Goal: Task Accomplishment & Management: Use online tool/utility

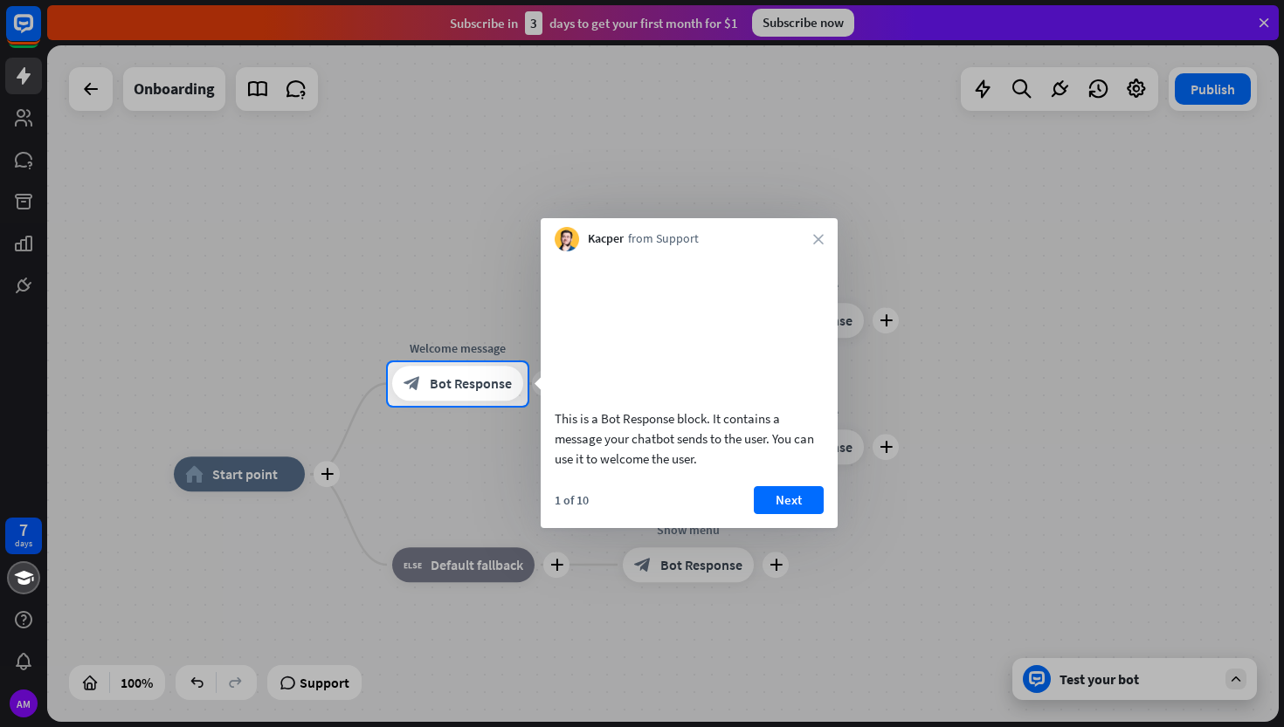
click at [974, 424] on div at bounding box center [642, 567] width 1284 height 322
click at [798, 514] on button "Next" at bounding box center [789, 500] width 70 height 28
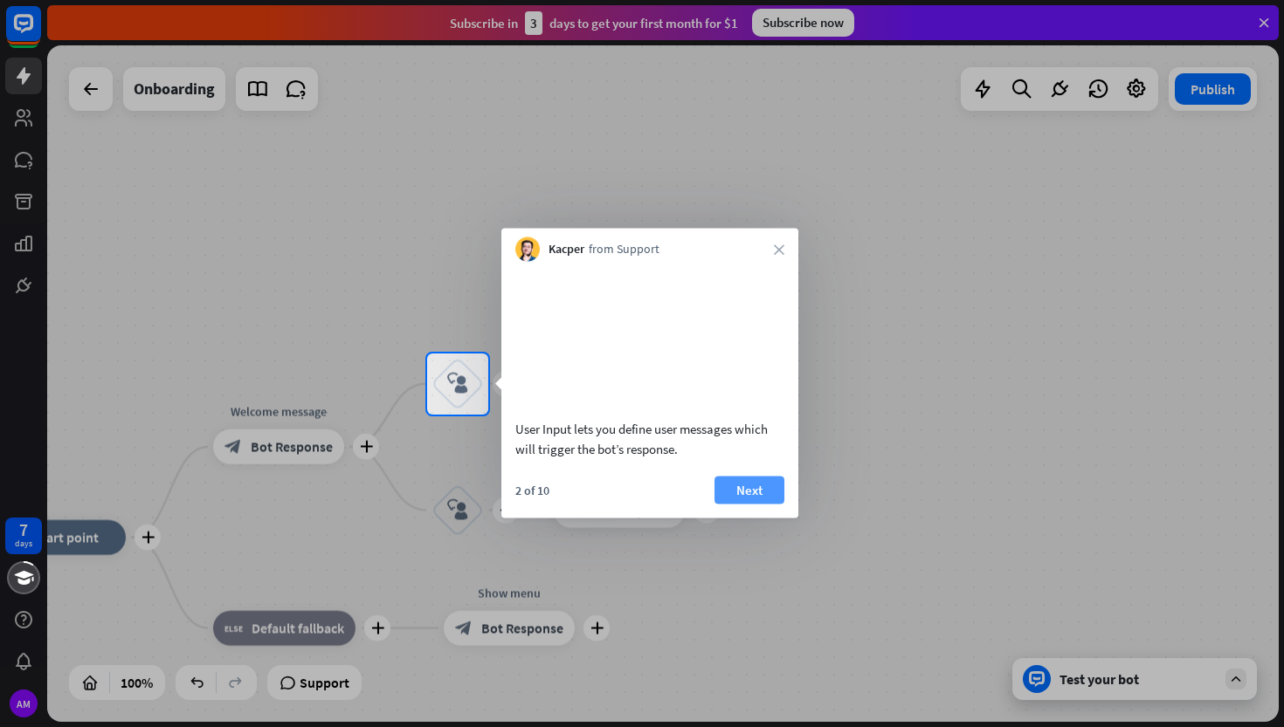
click at [768, 504] on button "Next" at bounding box center [749, 490] width 70 height 28
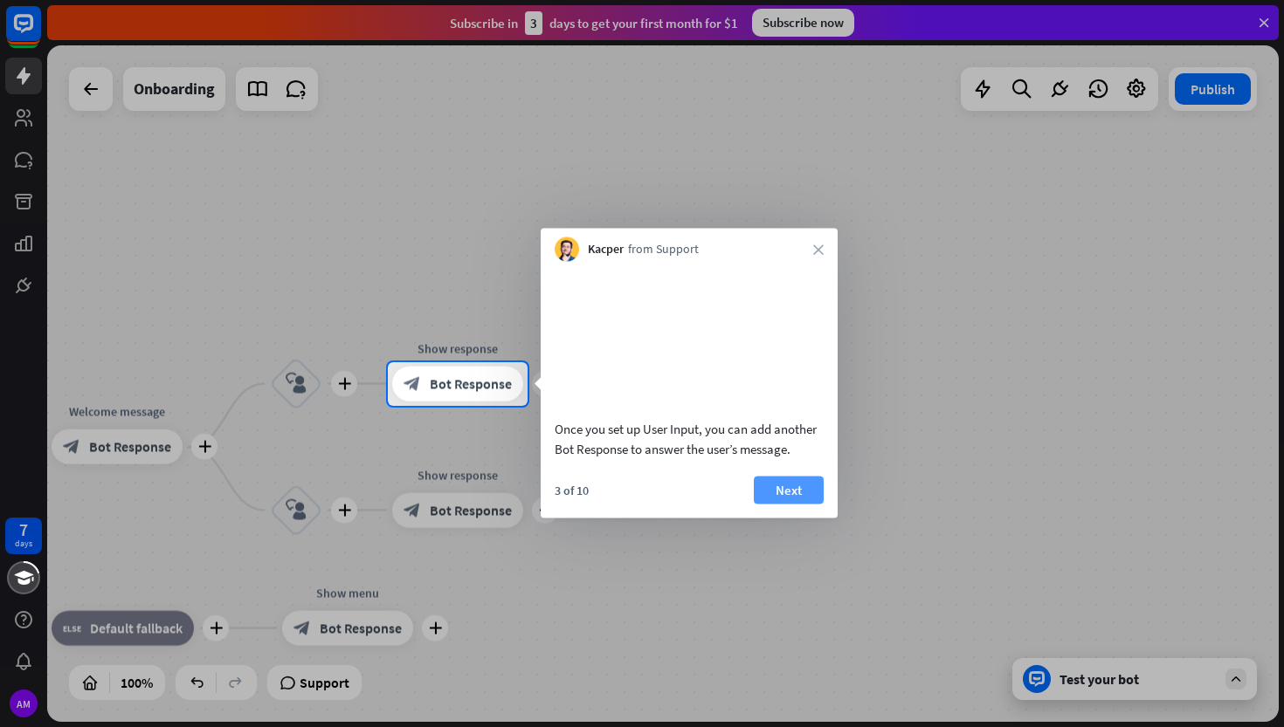
click at [792, 504] on button "Next" at bounding box center [789, 490] width 70 height 28
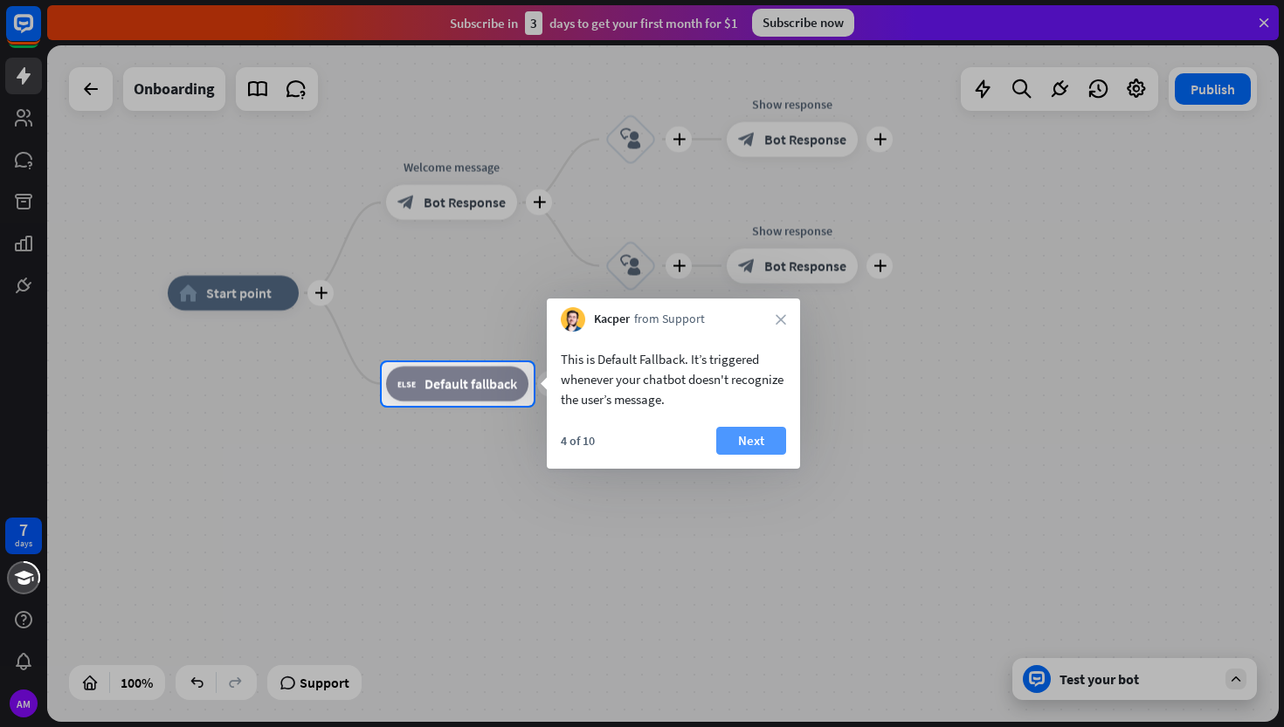
click at [754, 444] on button "Next" at bounding box center [751, 441] width 70 height 28
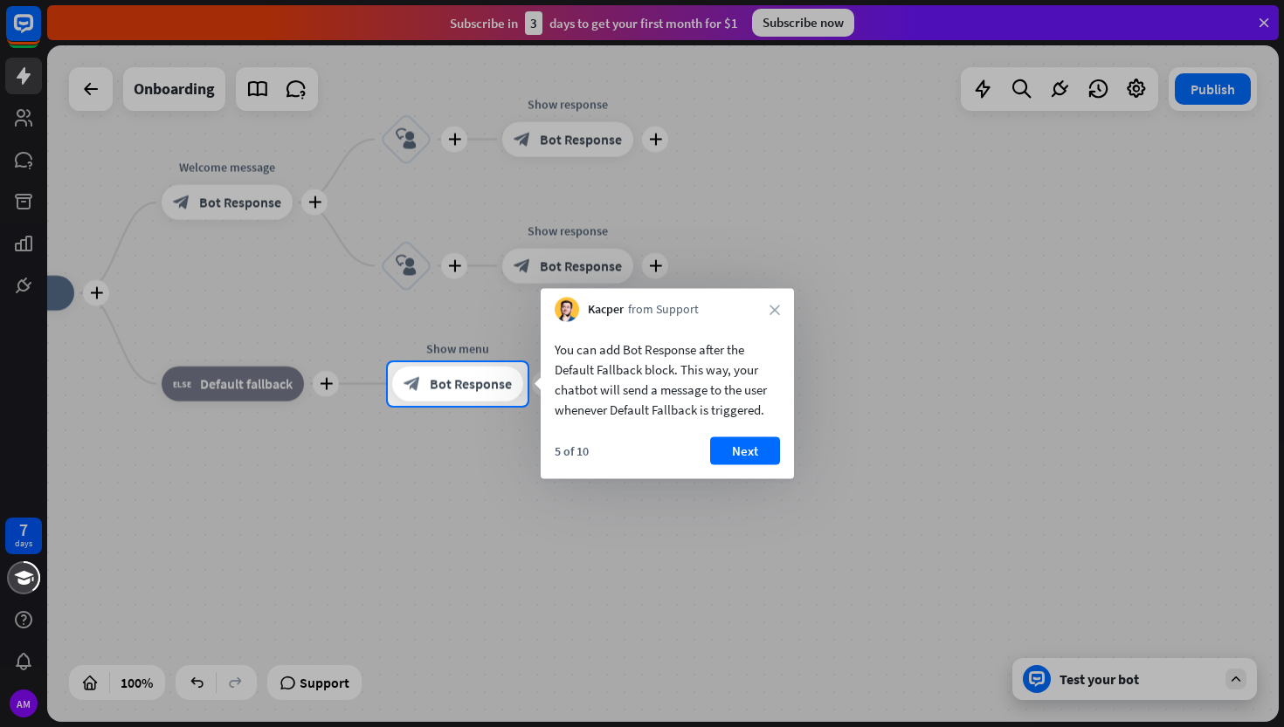
click at [771, 303] on div "Kacper from Support close" at bounding box center [666, 305] width 253 height 33
click at [777, 307] on icon "close" at bounding box center [774, 310] width 10 height 10
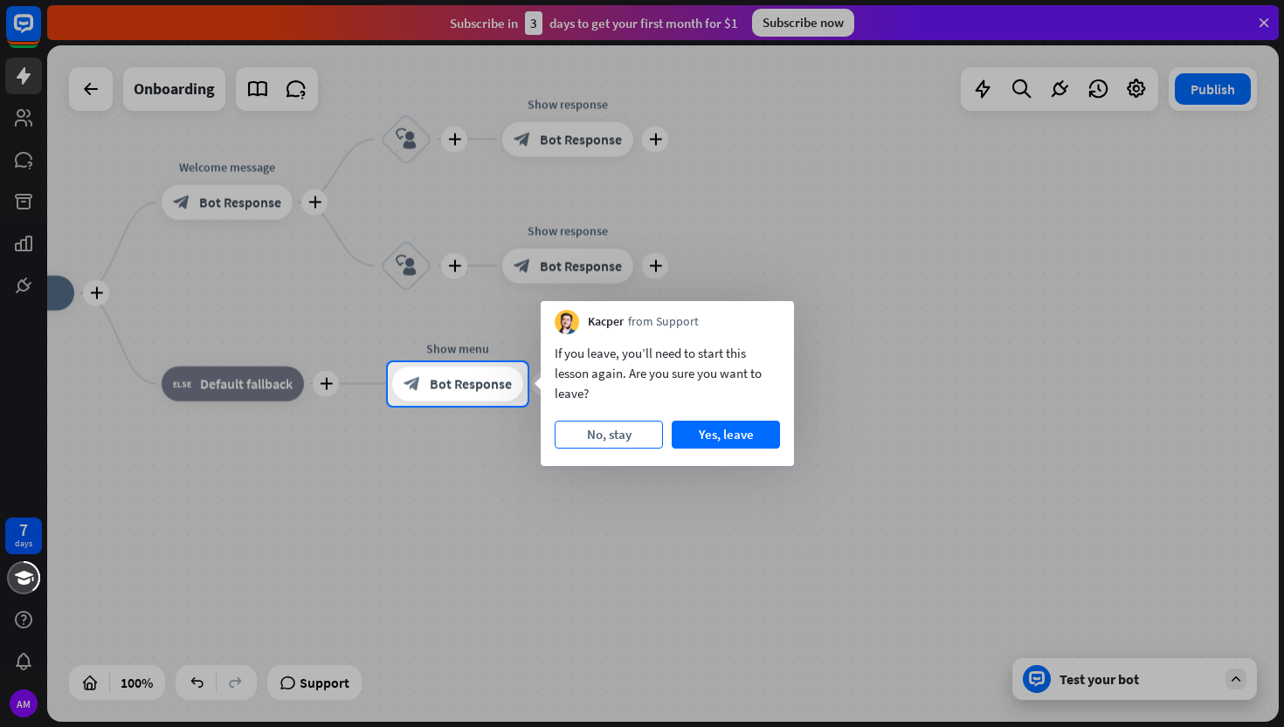
click at [641, 437] on button "No, stay" at bounding box center [608, 435] width 108 height 28
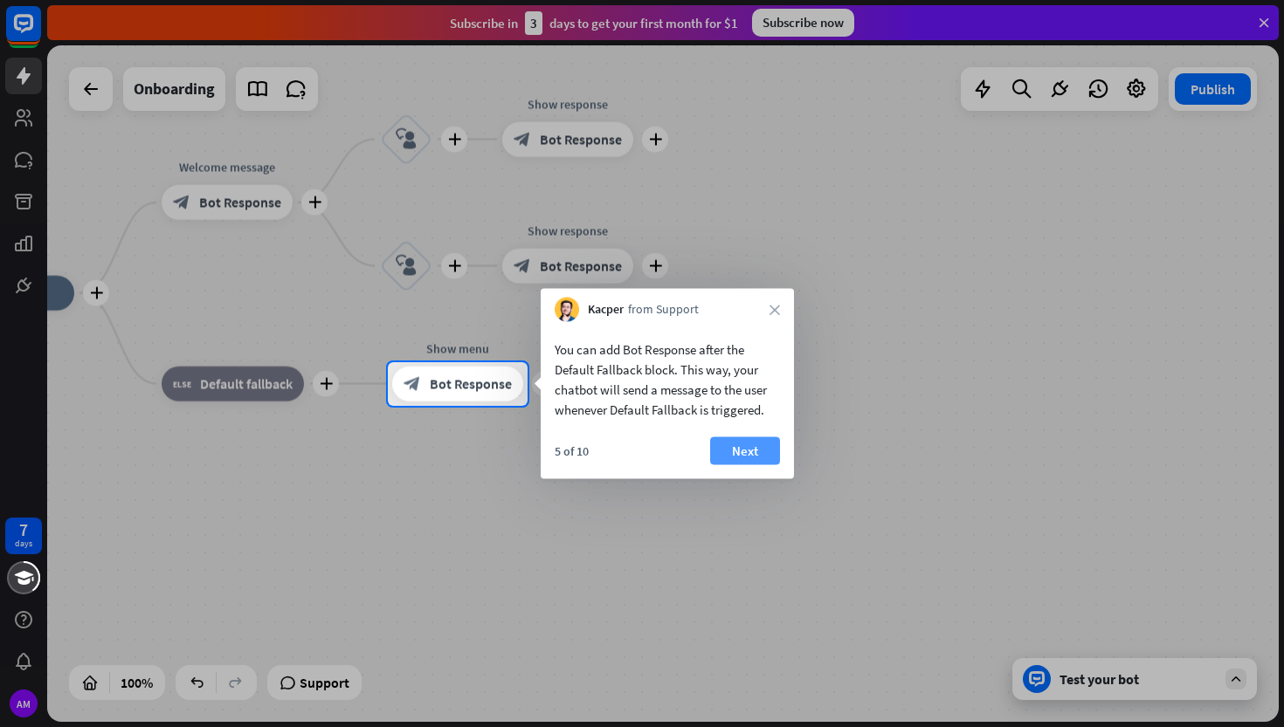
click at [738, 440] on button "Next" at bounding box center [745, 451] width 70 height 28
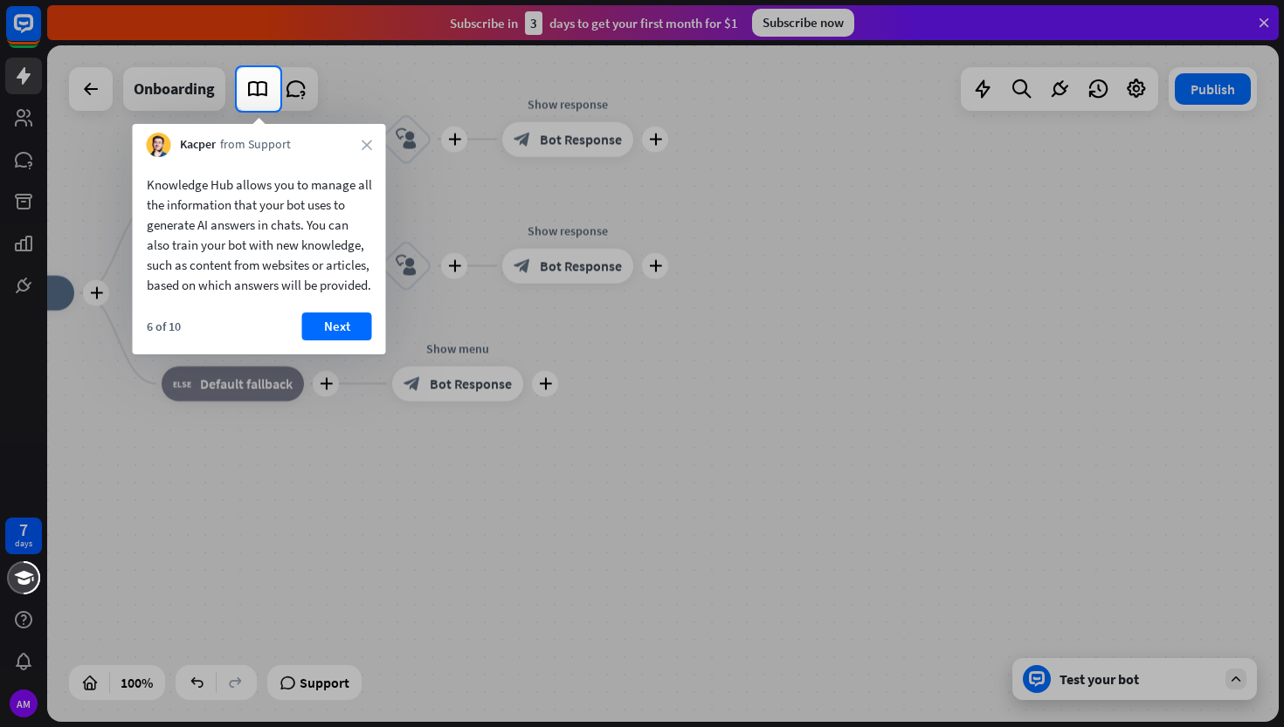
click at [738, 440] on div at bounding box center [642, 419] width 1284 height 616
click at [323, 340] on button "Next" at bounding box center [337, 327] width 70 height 28
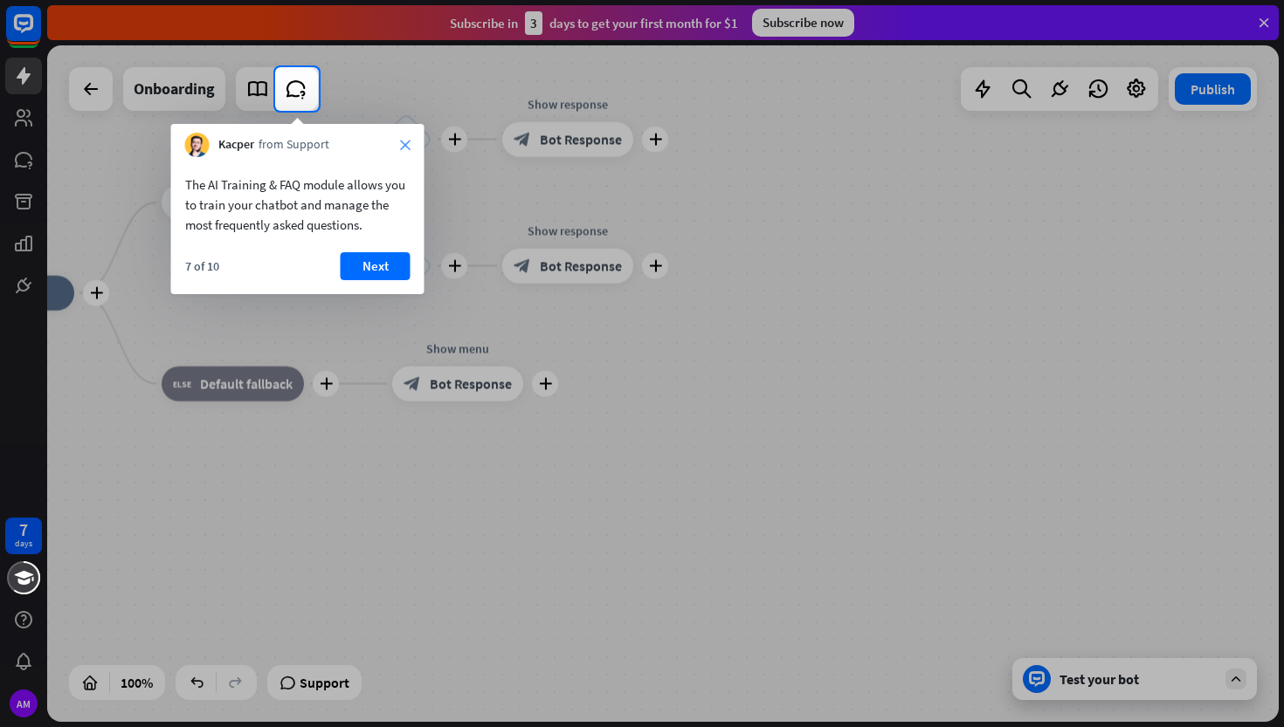
click at [406, 145] on icon "close" at bounding box center [405, 145] width 10 height 10
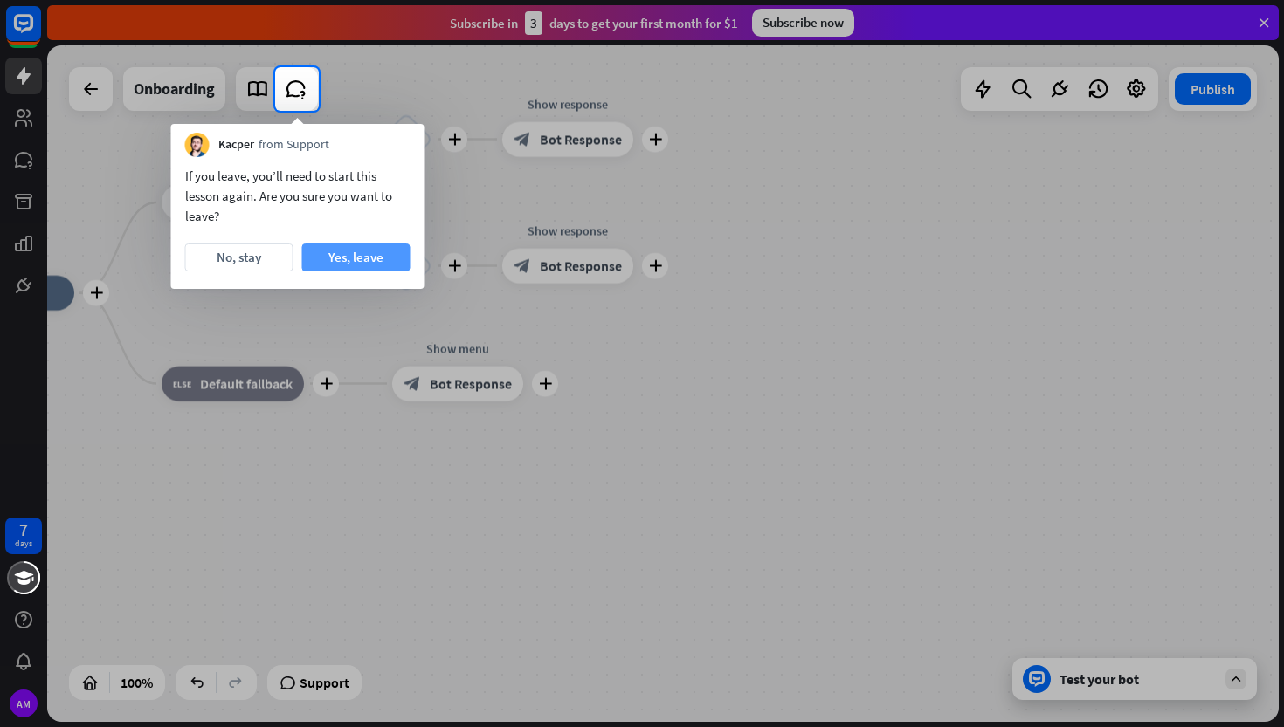
click at [330, 253] on button "Yes, leave" at bounding box center [356, 258] width 108 height 28
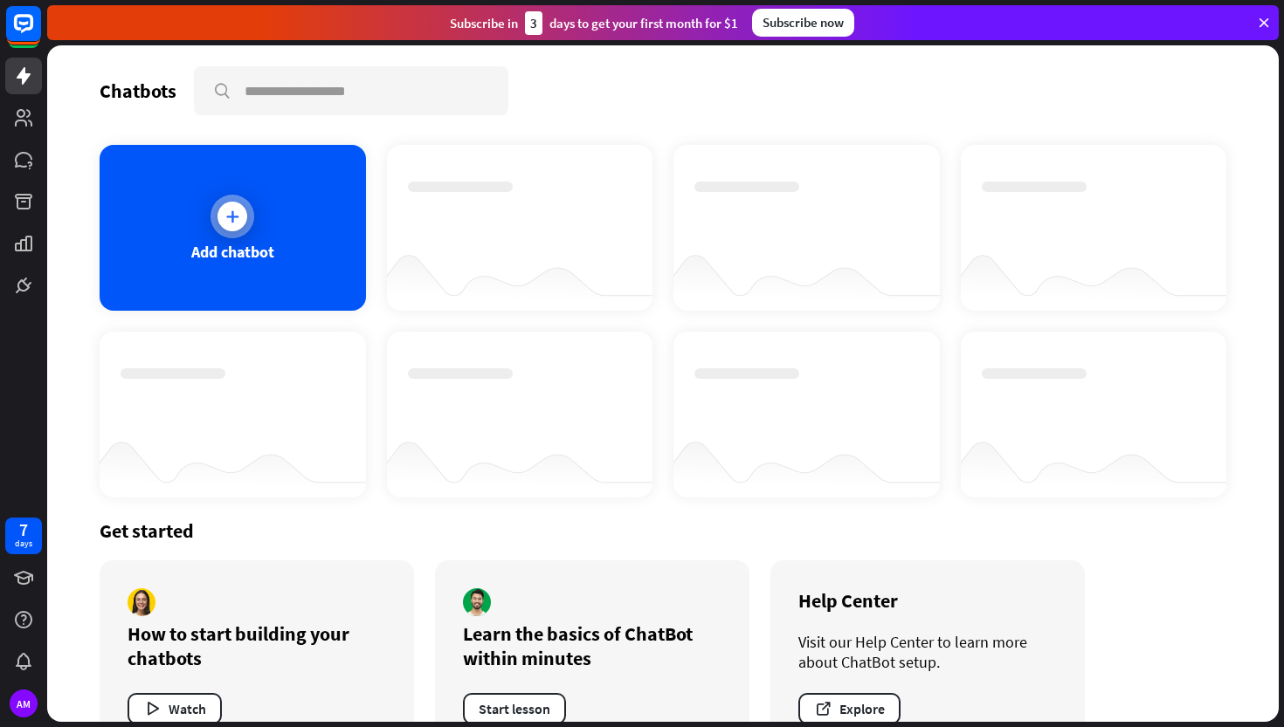
click at [227, 240] on div "Add chatbot" at bounding box center [233, 228] width 266 height 166
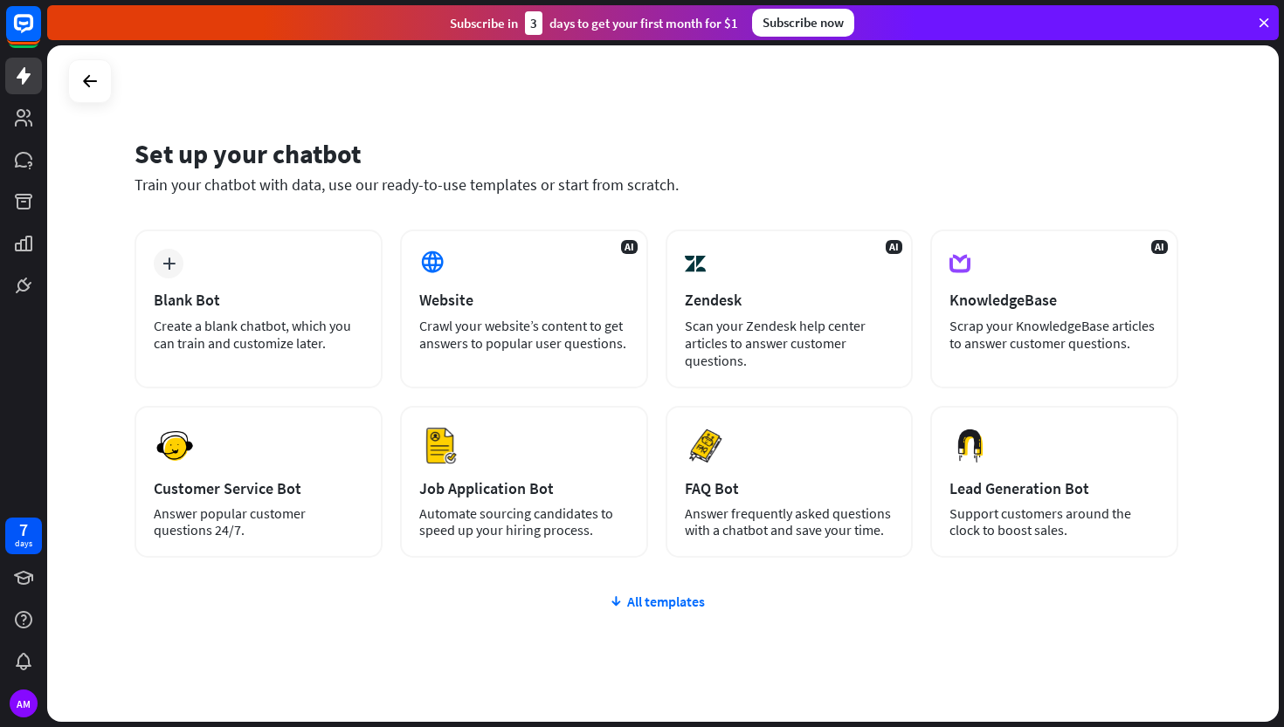
click at [822, 31] on div "Subscribe now" at bounding box center [803, 23] width 102 height 28
click at [76, 80] on div at bounding box center [89, 81] width 33 height 33
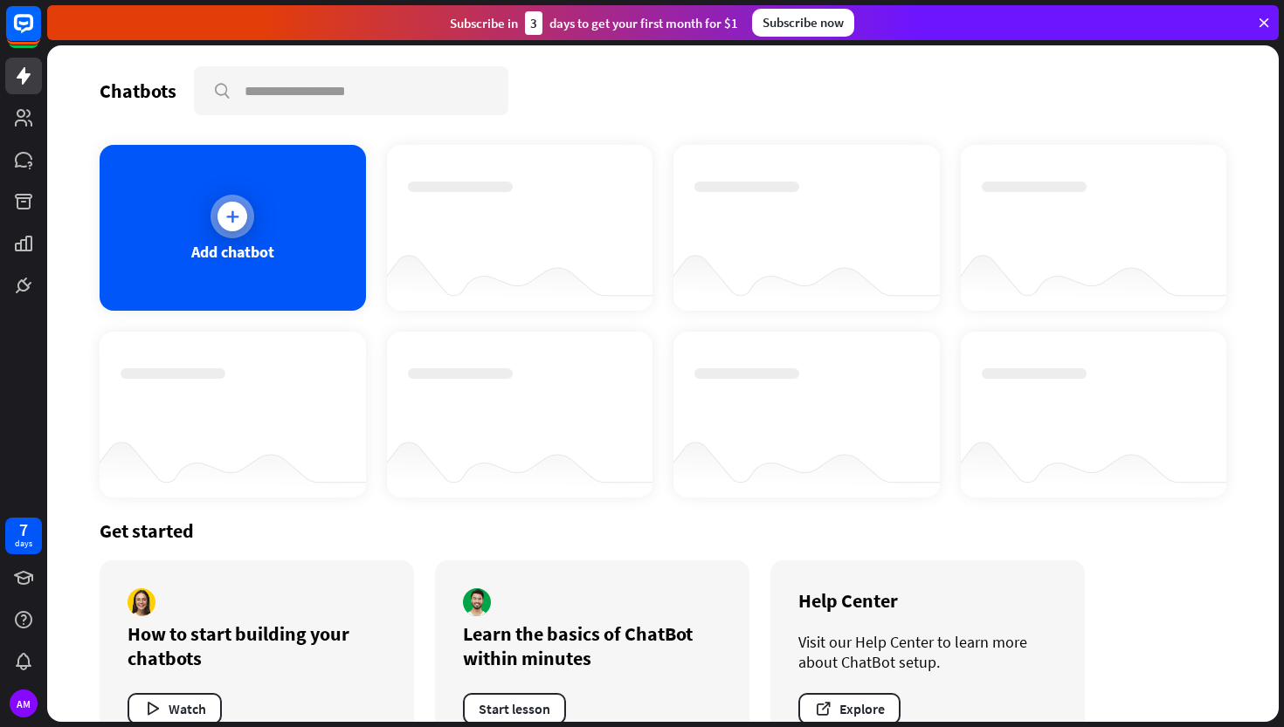
click at [229, 206] on div at bounding box center [232, 217] width 30 height 30
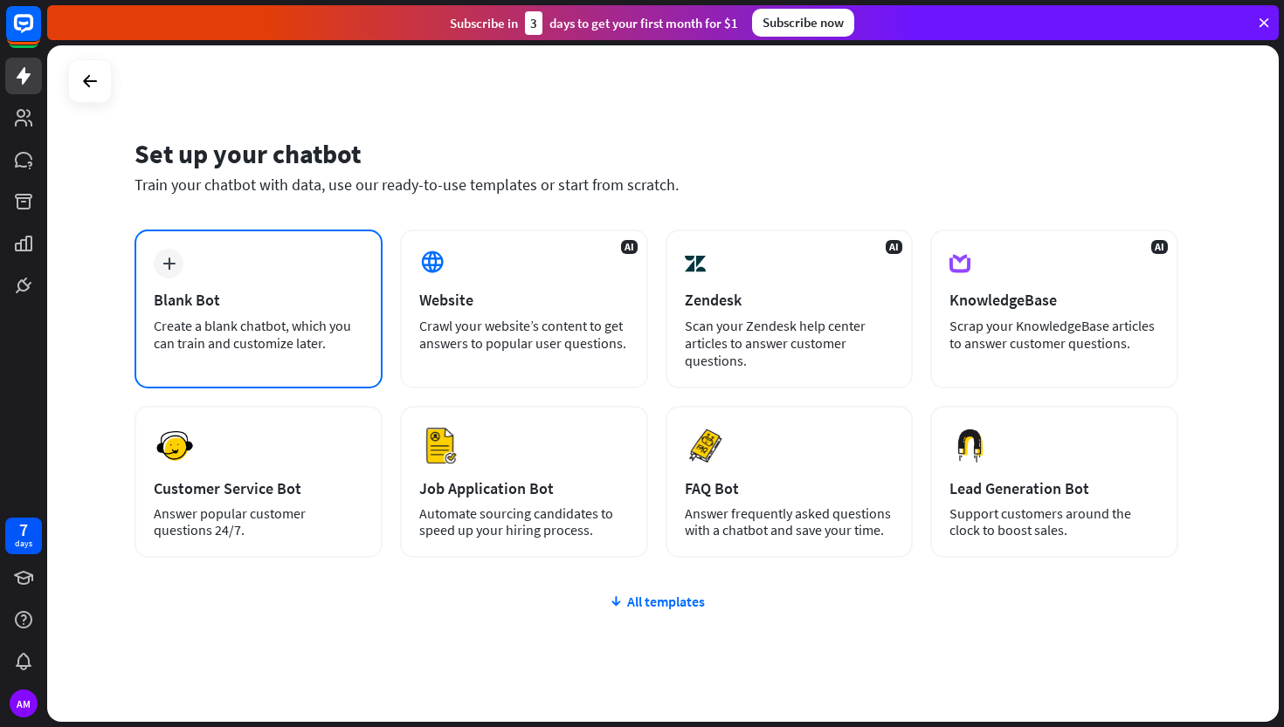
click at [229, 286] on div "plus Blank Bot Create a blank chatbot, which you can train and customize later." at bounding box center [258, 309] width 248 height 159
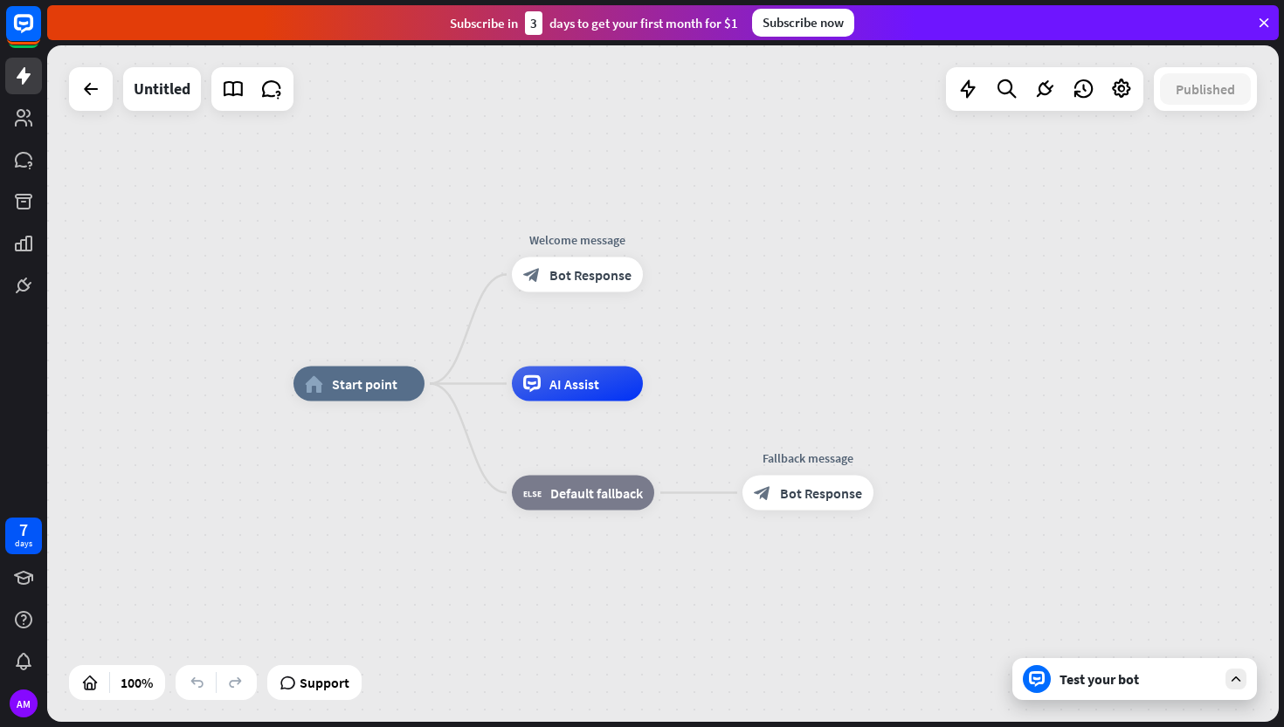
drag, startPoint x: 338, startPoint y: 377, endPoint x: 251, endPoint y: 346, distance: 92.0
click at [247, 343] on div "Edit name more_horiz home_2 Start point Welcome message block_bot_response Bot …" at bounding box center [662, 383] width 1231 height 677
click at [319, 375] on icon "home_2" at bounding box center [314, 383] width 18 height 17
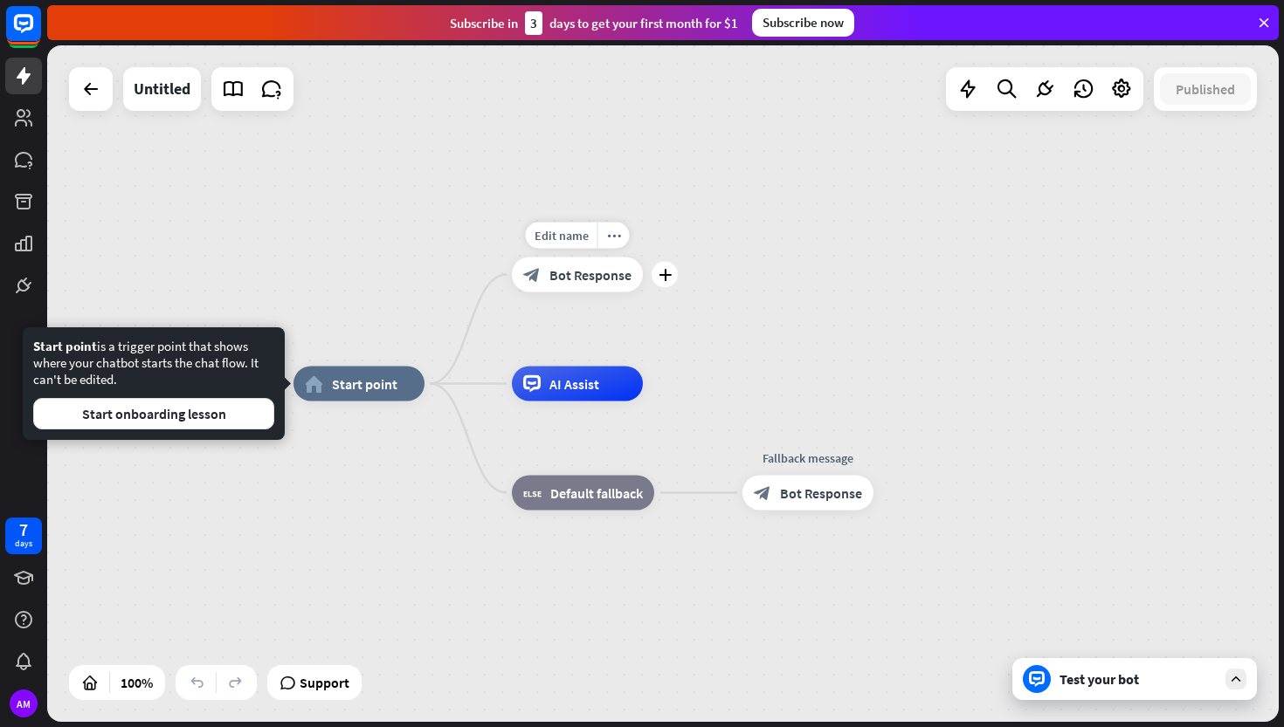
click at [561, 282] on span "Bot Response" at bounding box center [590, 274] width 82 height 17
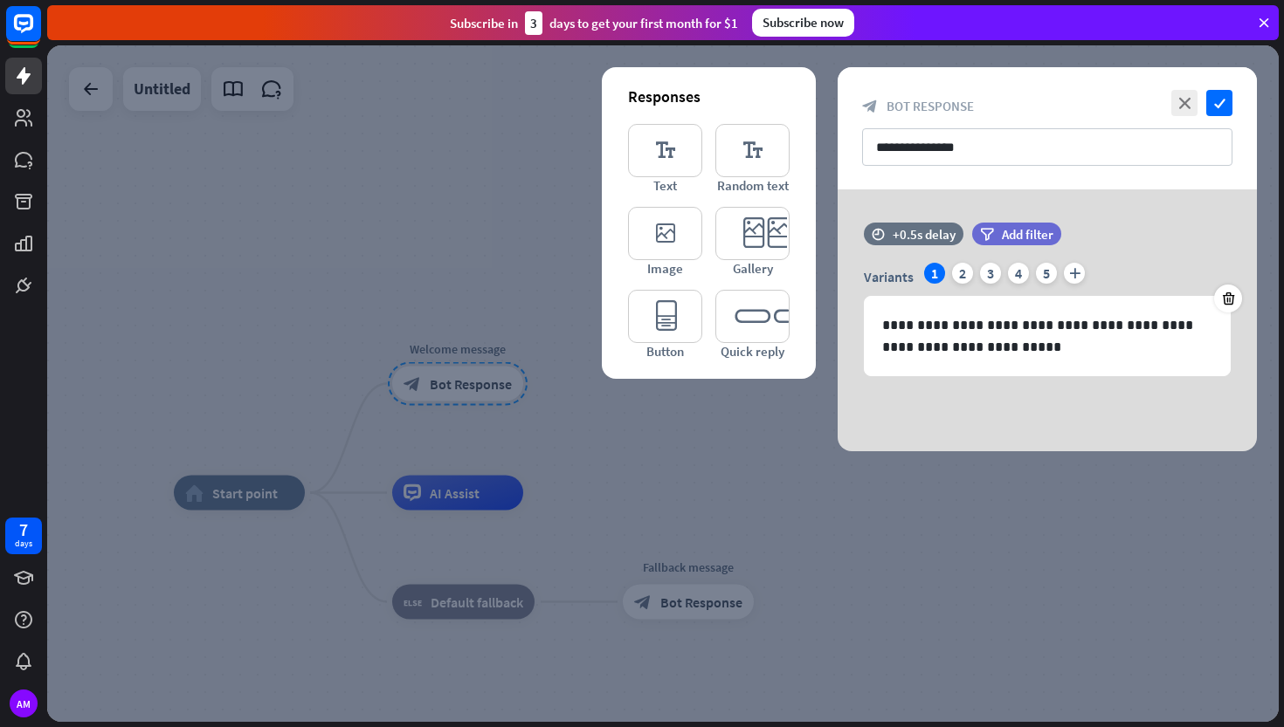
click at [695, 462] on div at bounding box center [662, 383] width 1231 height 677
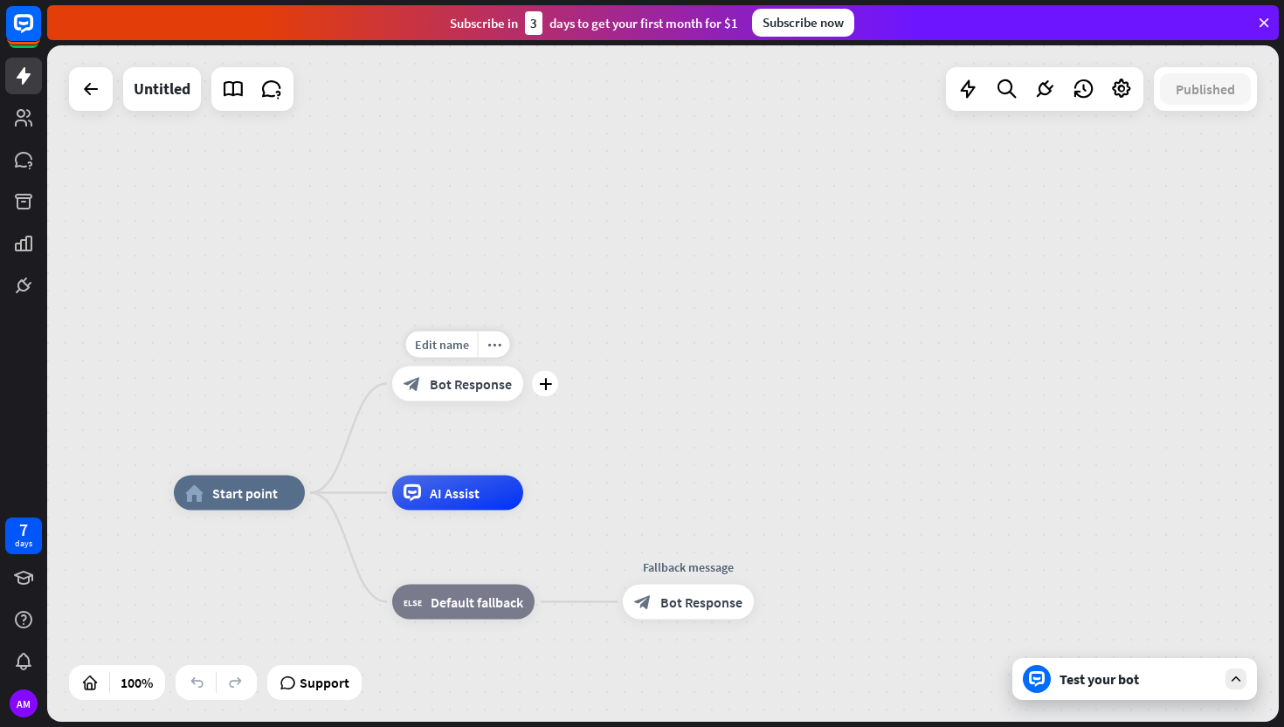
click at [469, 402] on div "Edit name more_horiz plus Welcome message block_bot_response Bot Response" at bounding box center [457, 384] width 131 height 35
click at [542, 389] on icon "plus" at bounding box center [545, 384] width 13 height 12
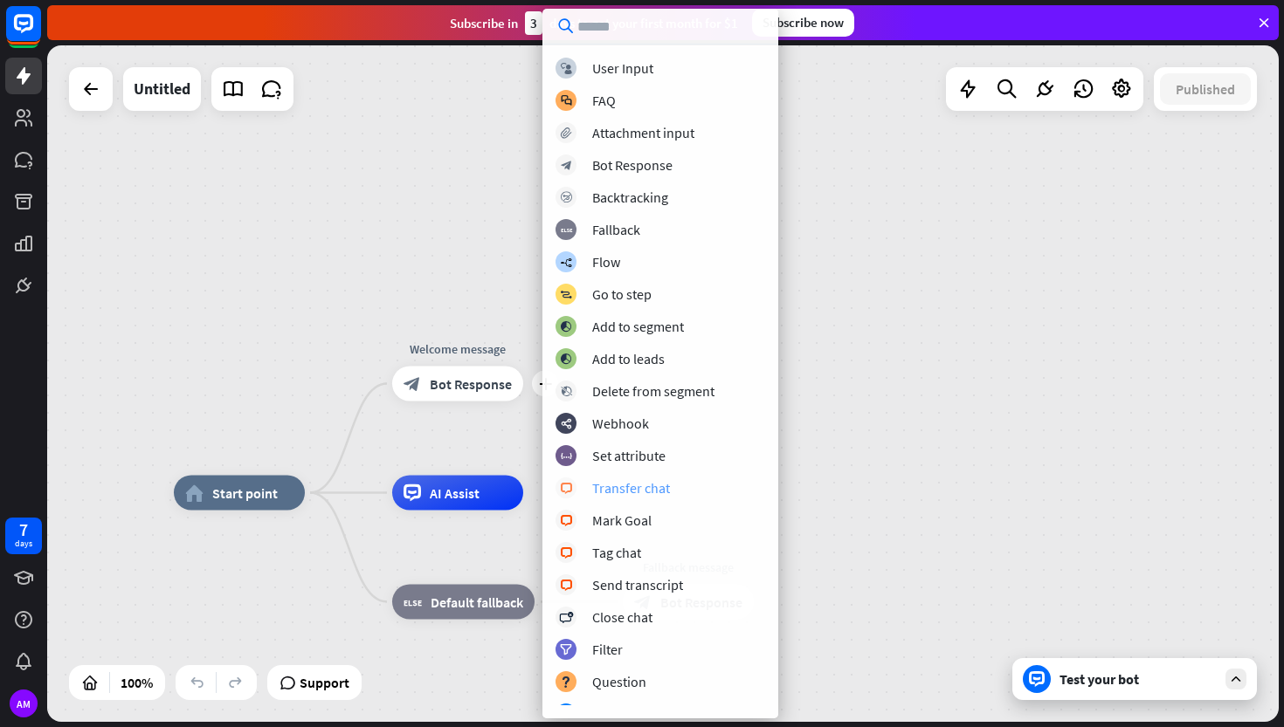
click at [619, 481] on div "Transfer chat" at bounding box center [631, 487] width 78 height 17
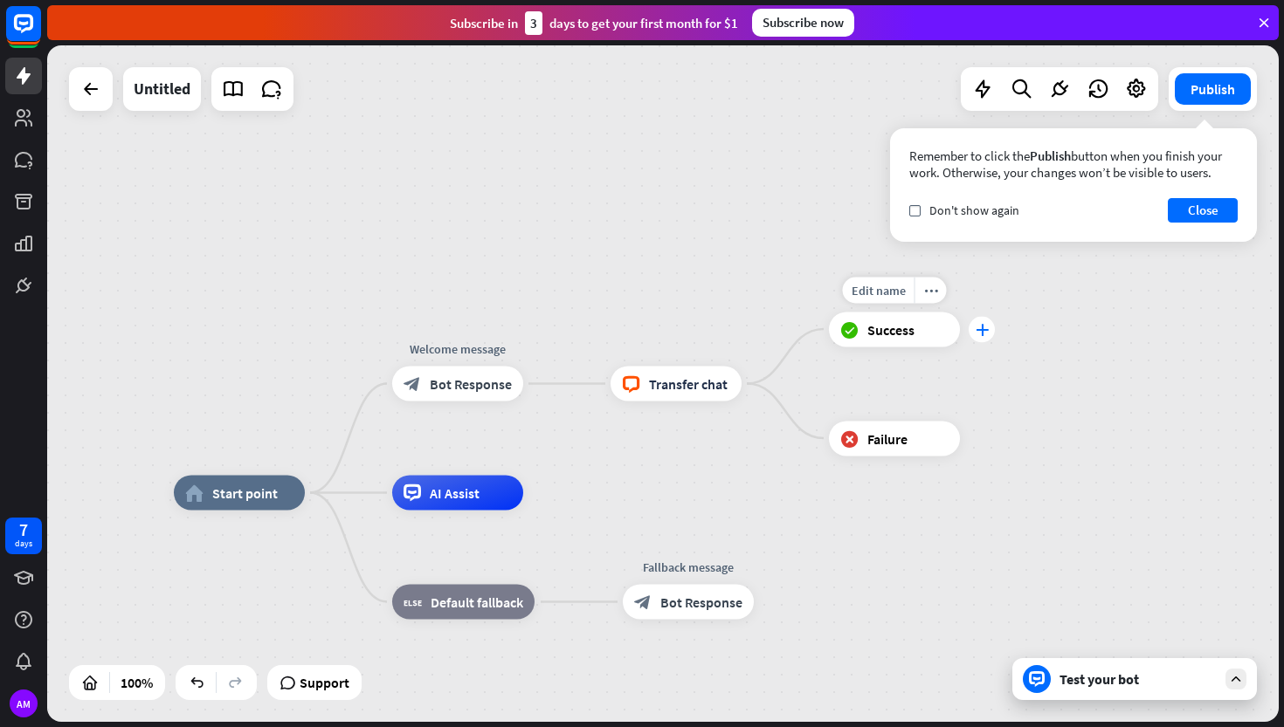
click at [980, 321] on div "plus" at bounding box center [981, 329] width 26 height 26
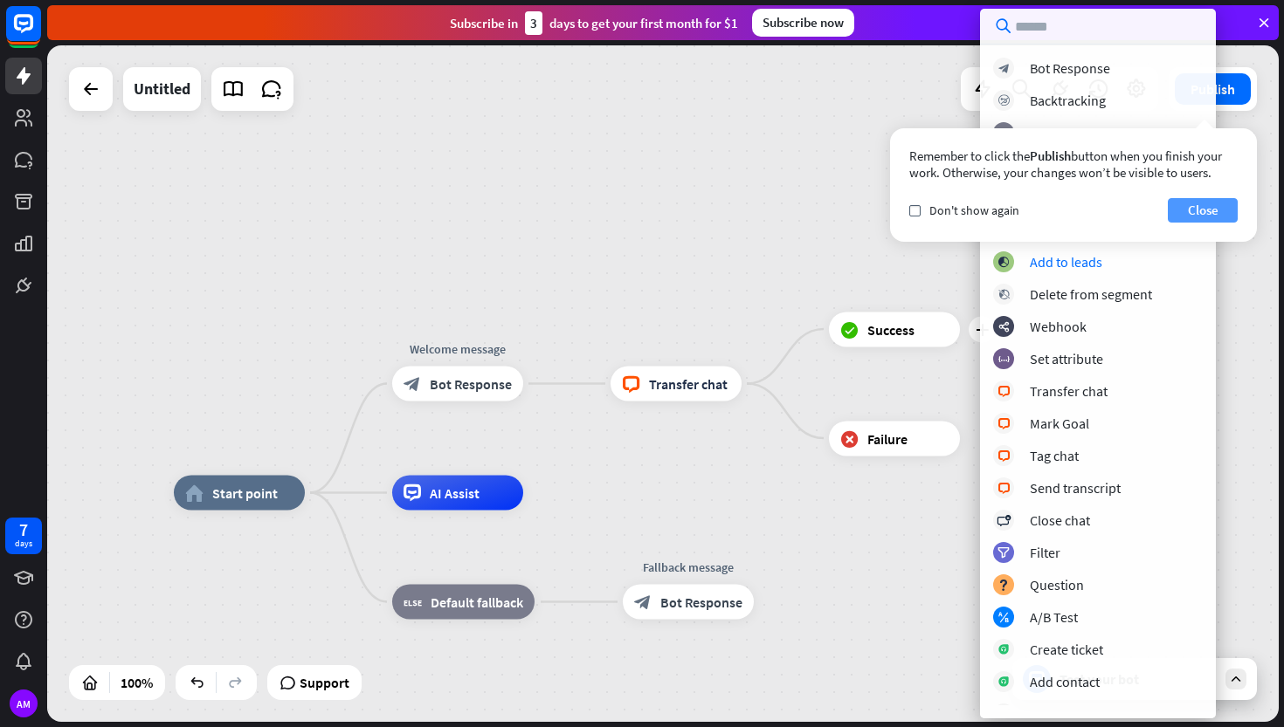
click at [1189, 209] on button "Close" at bounding box center [1202, 210] width 70 height 24
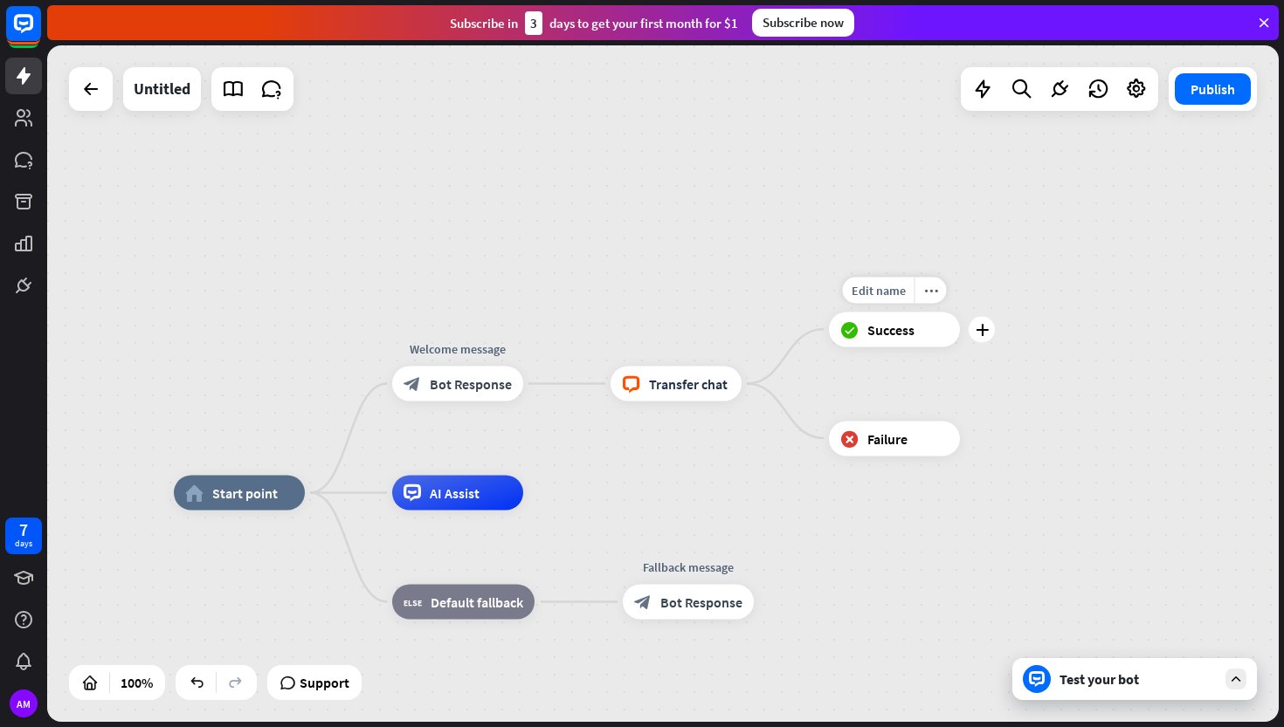
click at [932, 326] on div "block_success Success" at bounding box center [894, 329] width 131 height 35
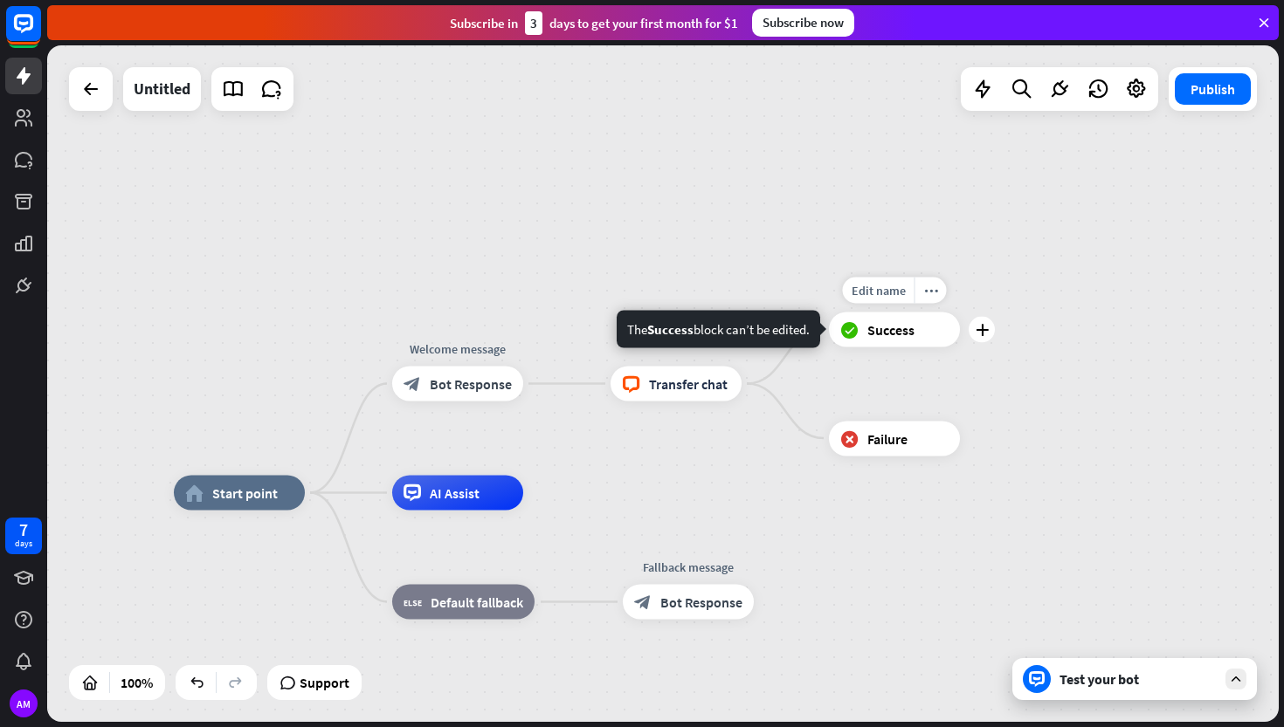
click at [932, 326] on div "block_success Success" at bounding box center [894, 329] width 131 height 35
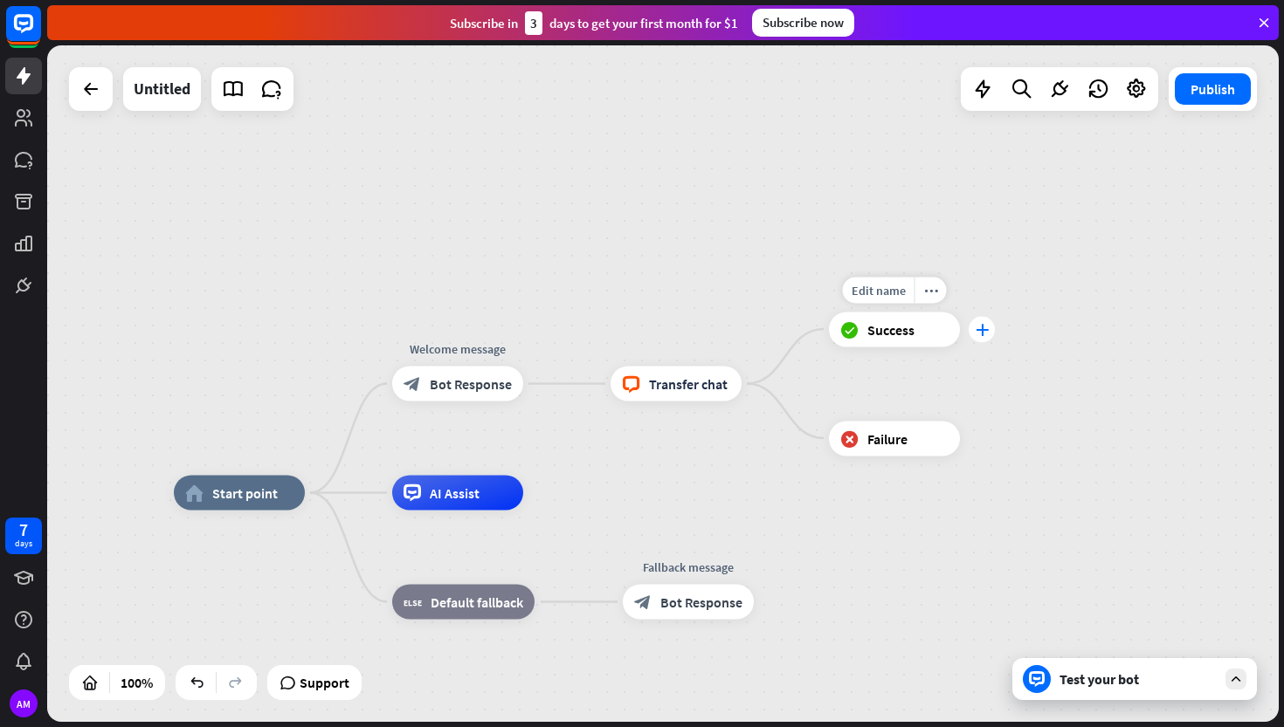
click at [981, 331] on icon "plus" at bounding box center [981, 329] width 13 height 12
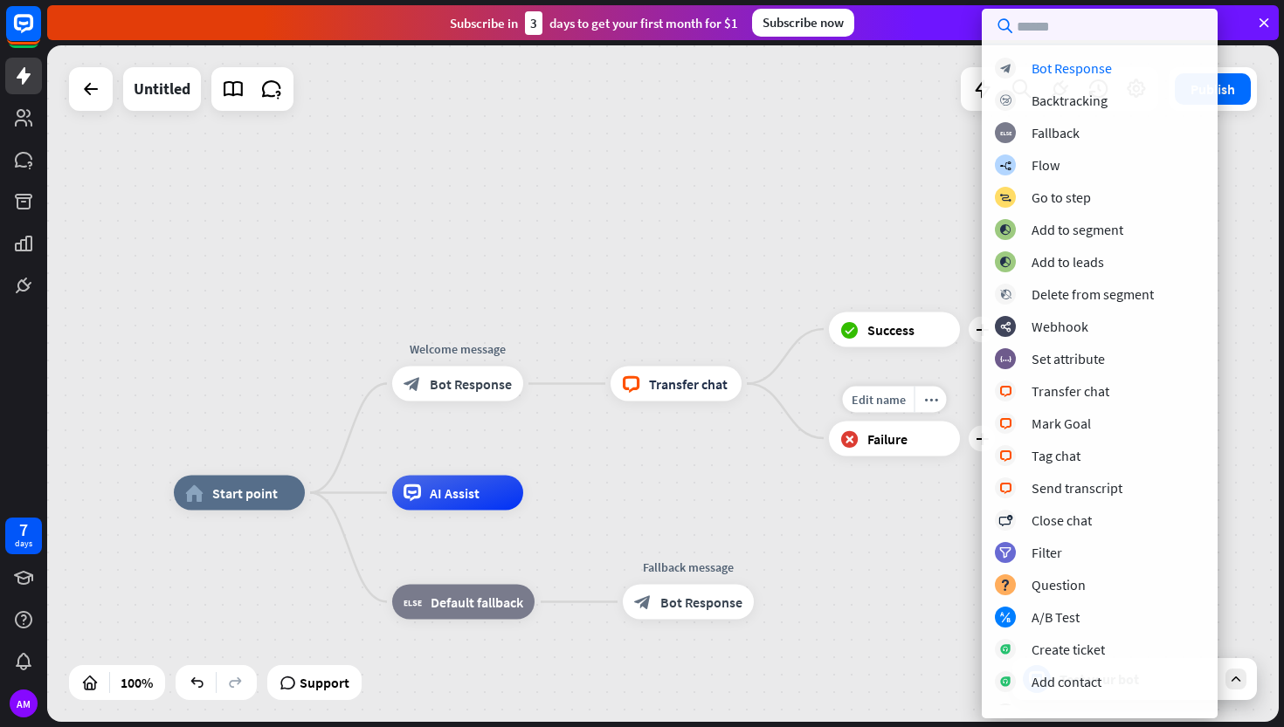
click at [922, 441] on div "block_failure Failure" at bounding box center [894, 438] width 131 height 35
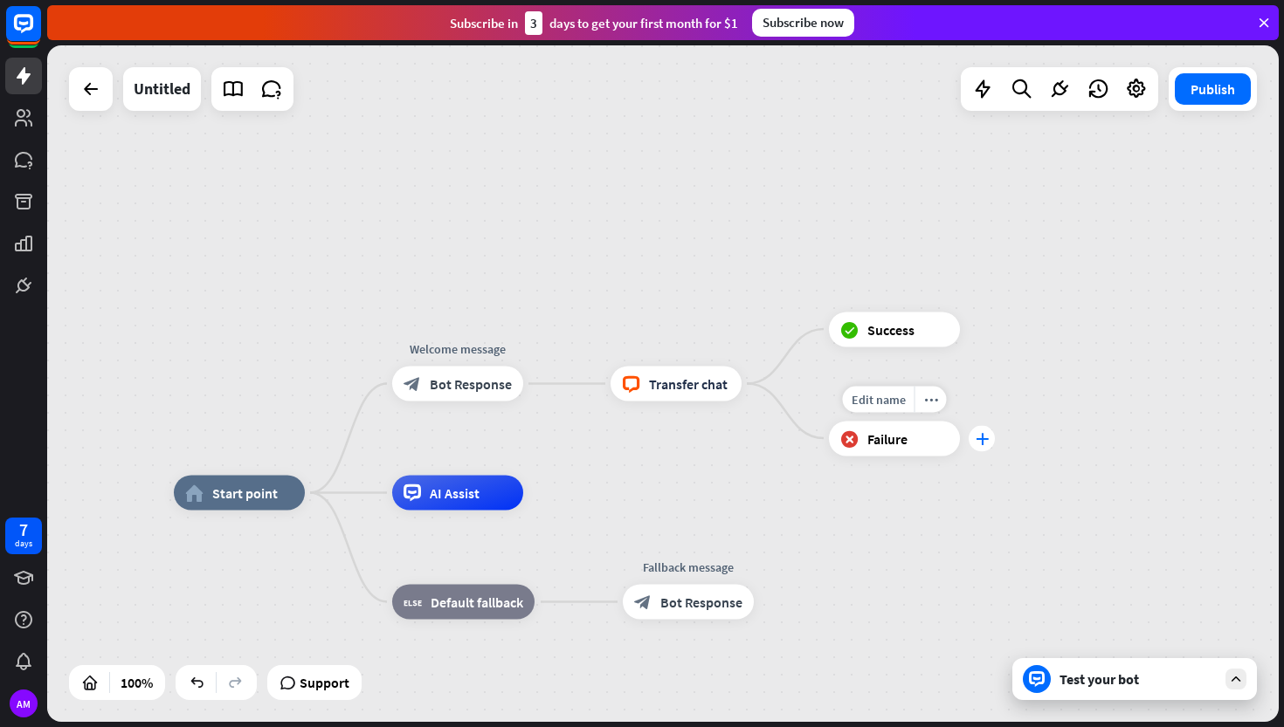
click at [982, 441] on icon "plus" at bounding box center [981, 438] width 13 height 12
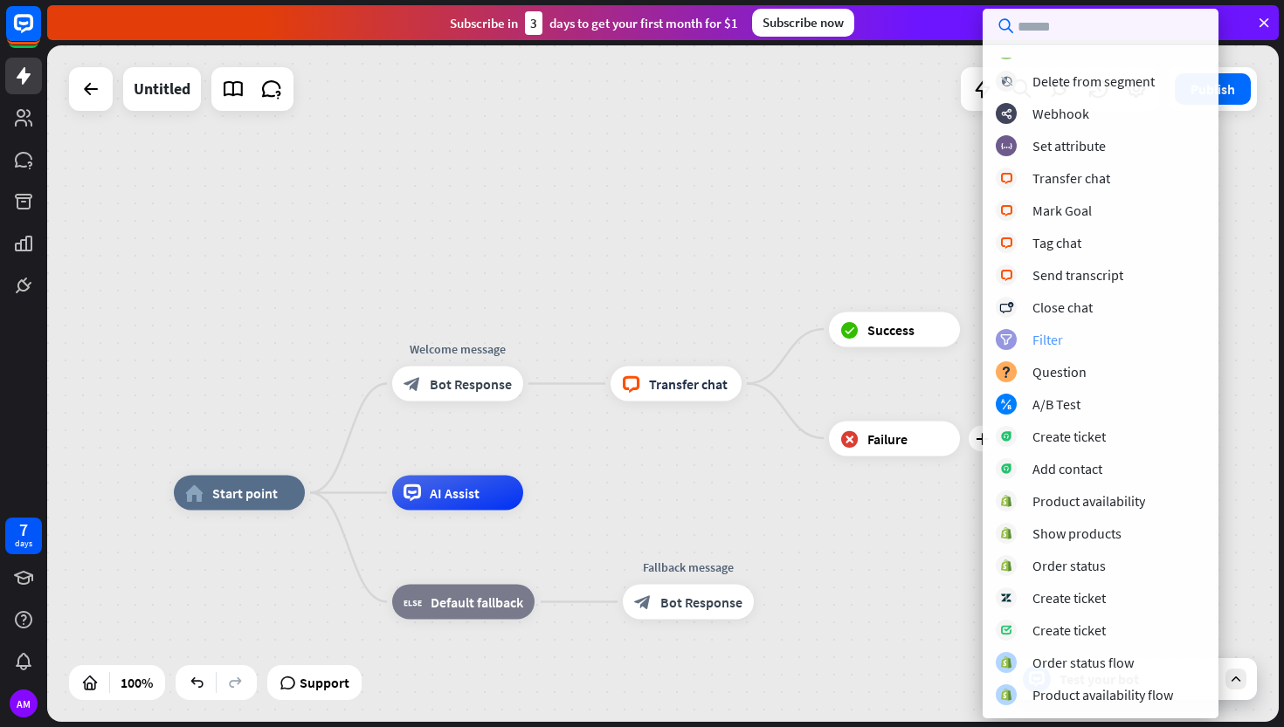
scroll to position [181, 0]
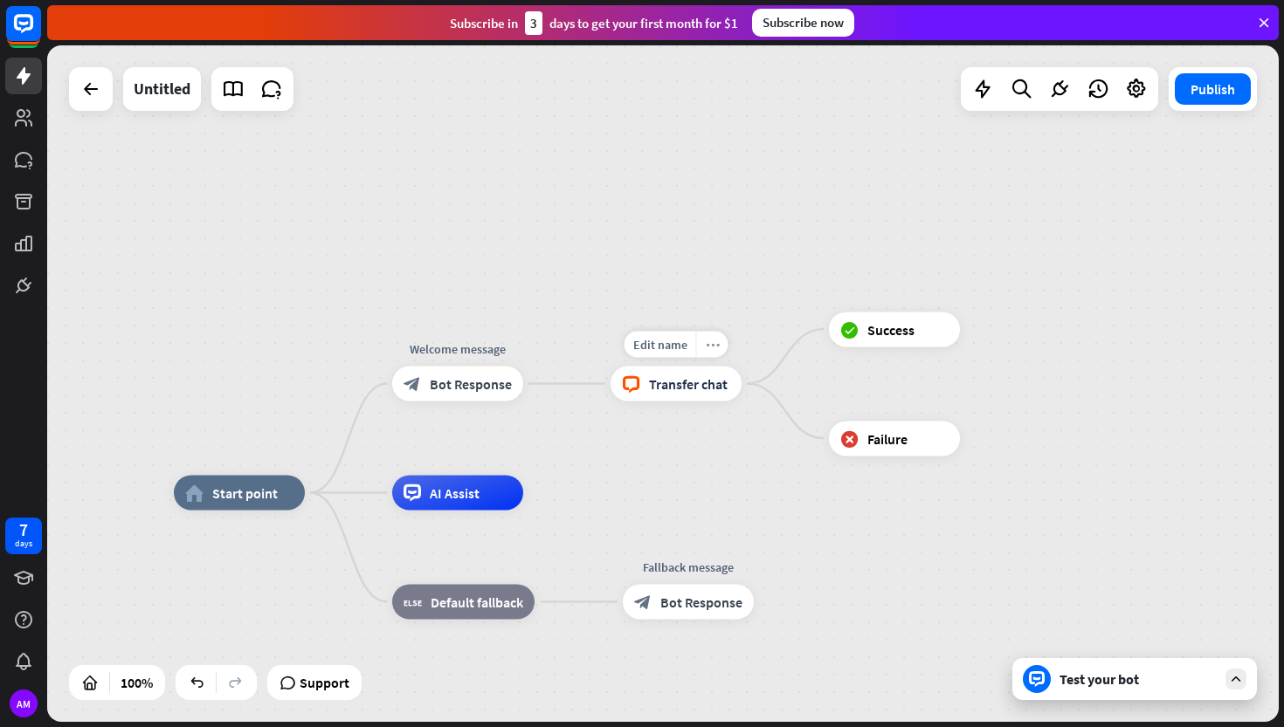
click at [708, 355] on div "more_horiz" at bounding box center [712, 345] width 32 height 26
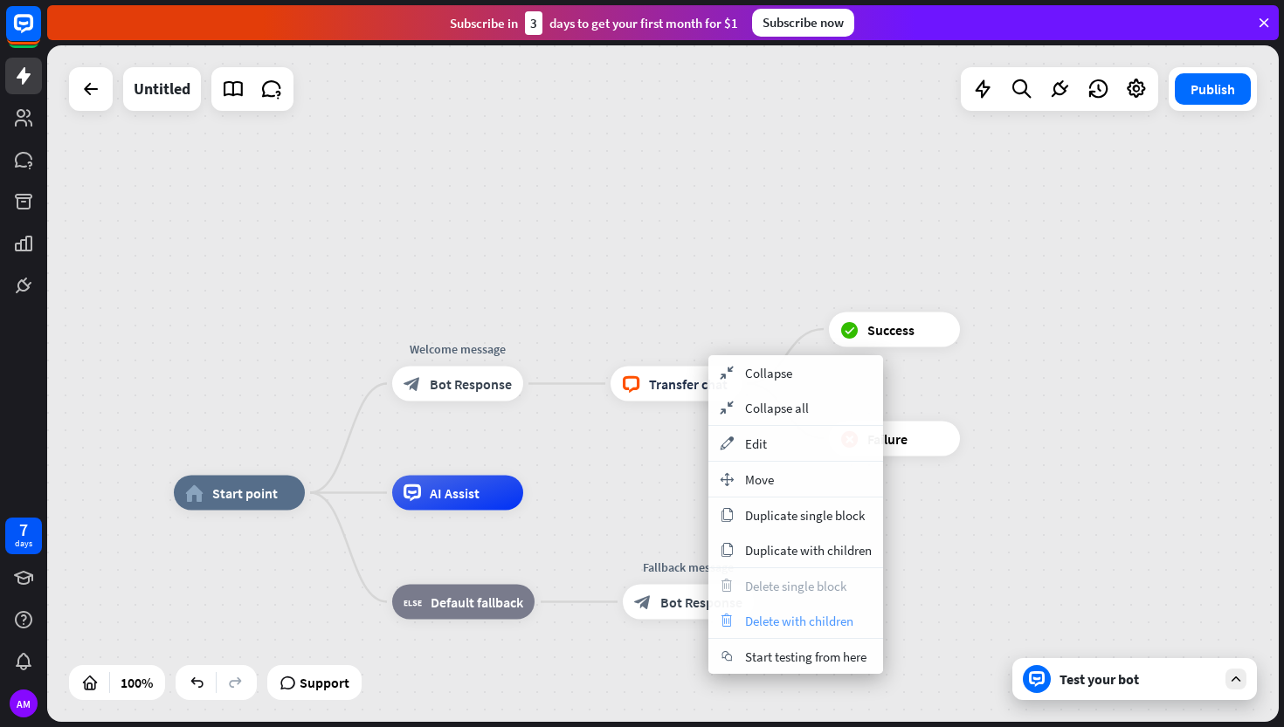
click at [771, 611] on div "trash Delete with children" at bounding box center [795, 620] width 175 height 35
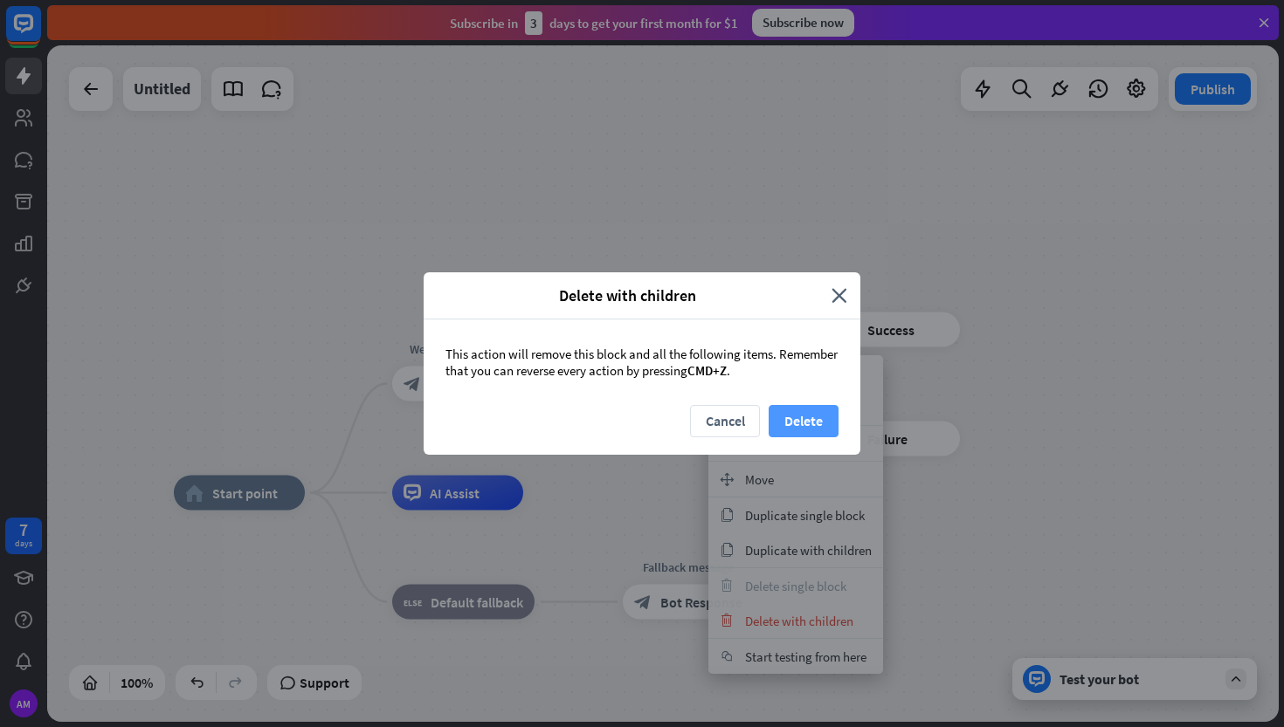
click at [805, 423] on button "Delete" at bounding box center [803, 421] width 70 height 32
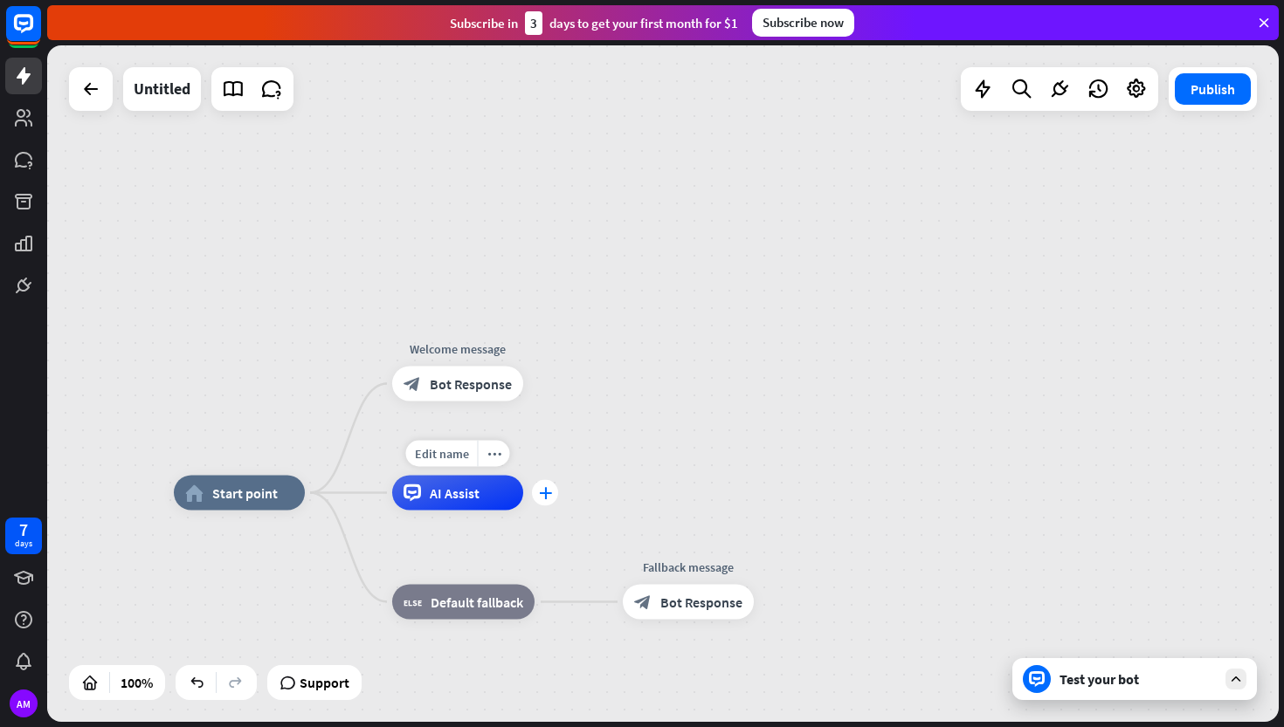
click at [552, 496] on div "plus" at bounding box center [545, 493] width 26 height 26
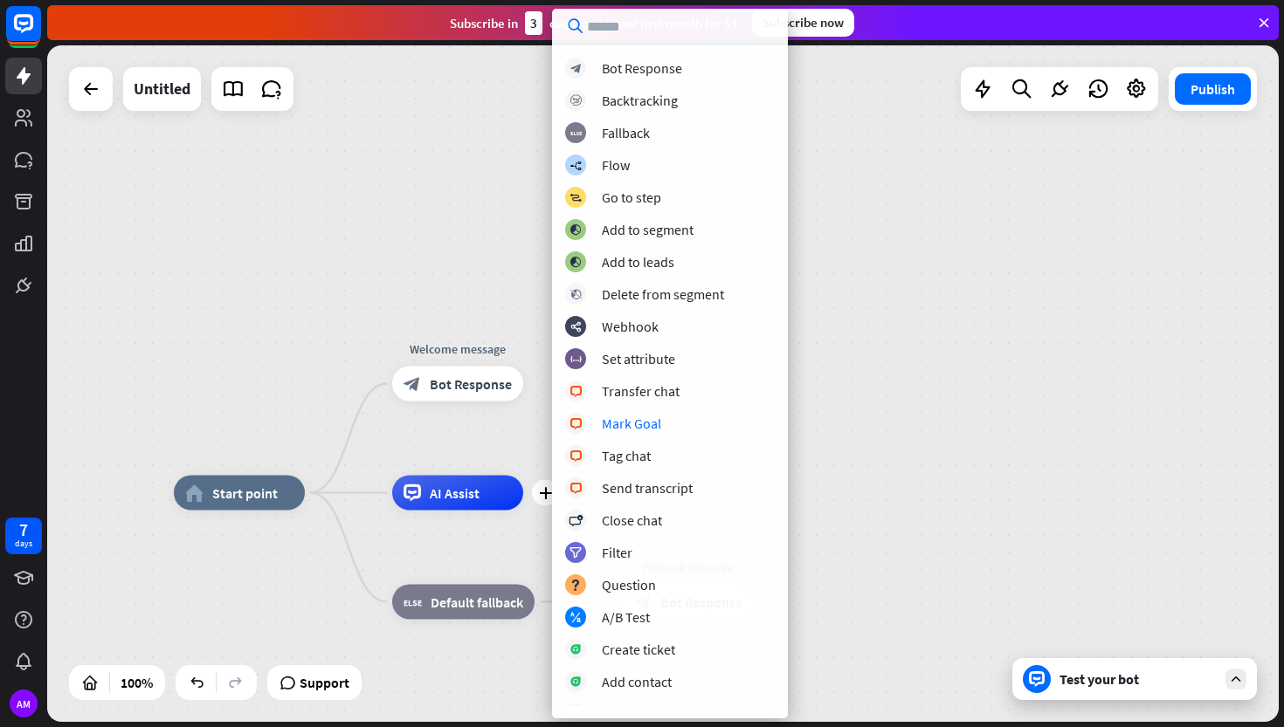
scroll to position [-1, 0]
click at [933, 428] on div "home_2 Start point Welcome message block_bot_response Bot Response plus AI Assi…" at bounding box center [662, 383] width 1231 height 677
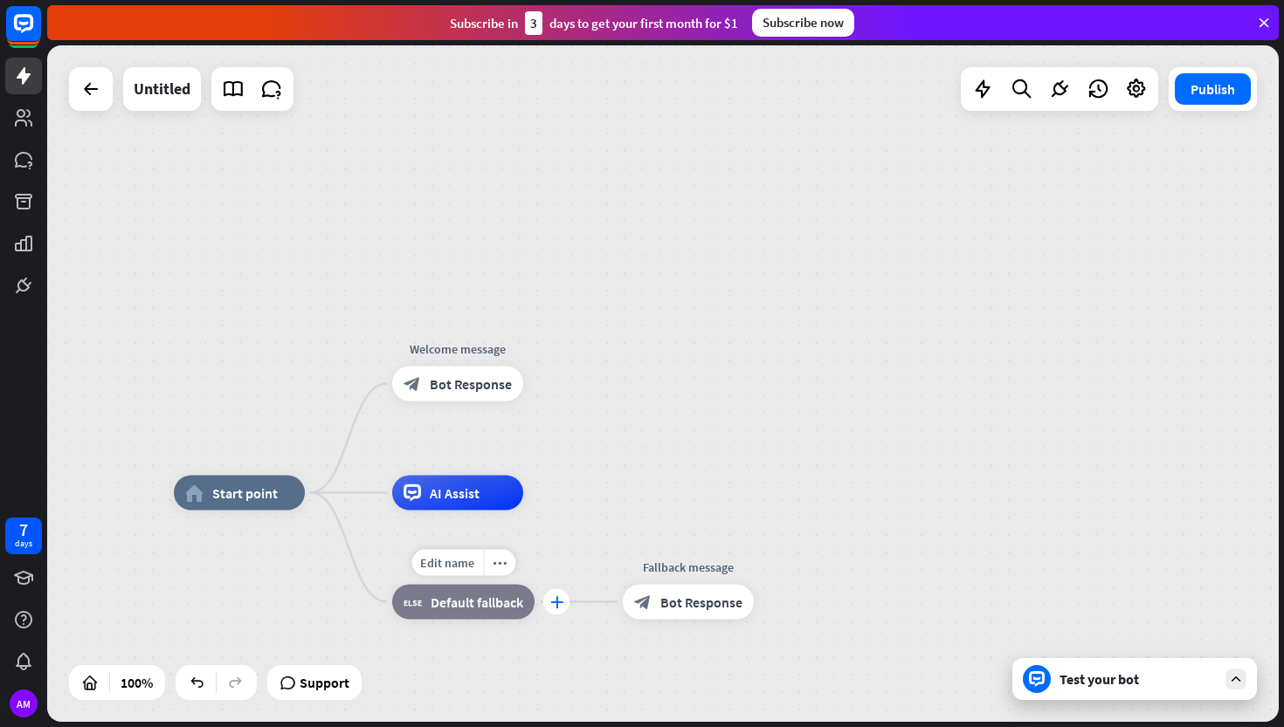
click at [551, 598] on icon "plus" at bounding box center [556, 602] width 13 height 12
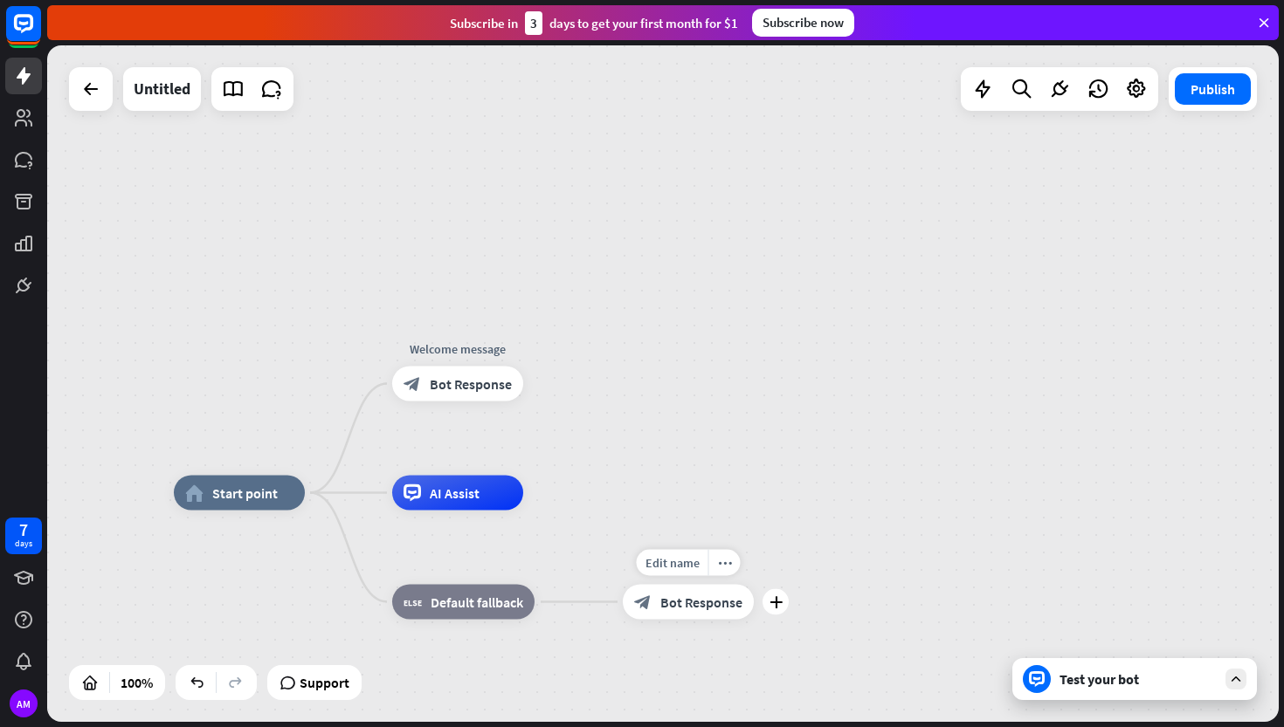
click at [681, 606] on span "Bot Response" at bounding box center [701, 602] width 82 height 17
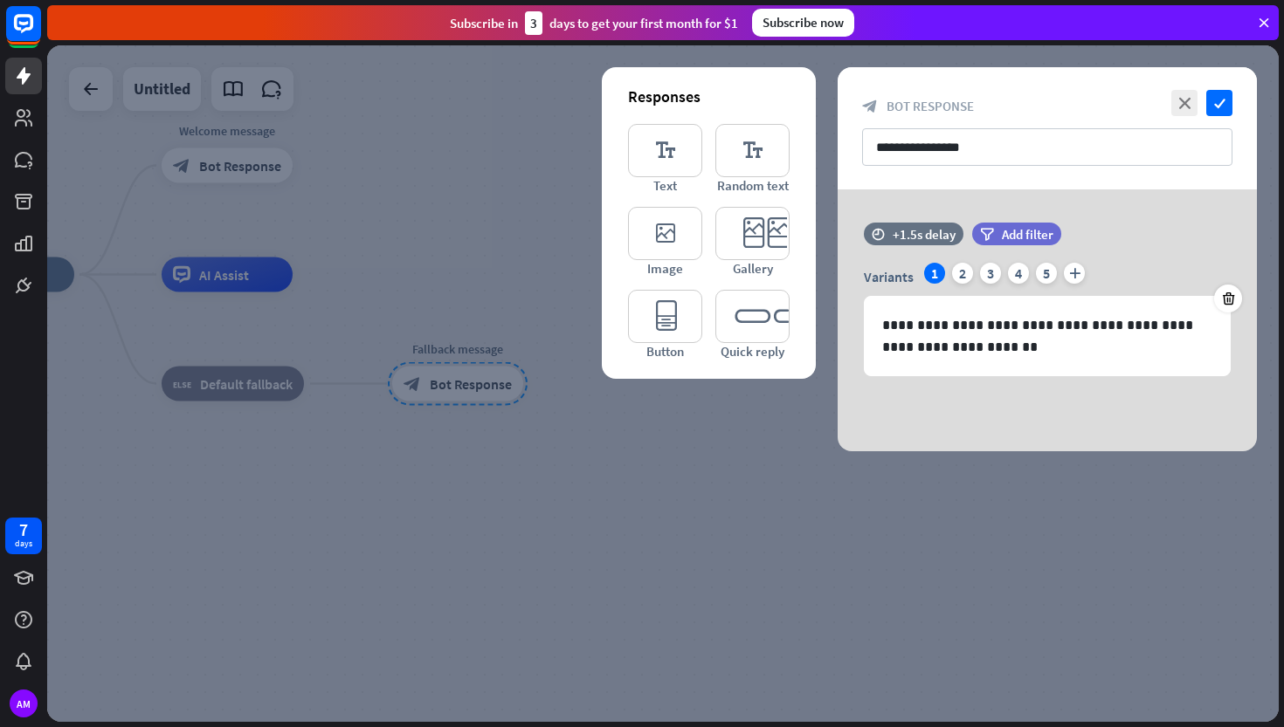
click at [681, 606] on div at bounding box center [662, 383] width 1231 height 677
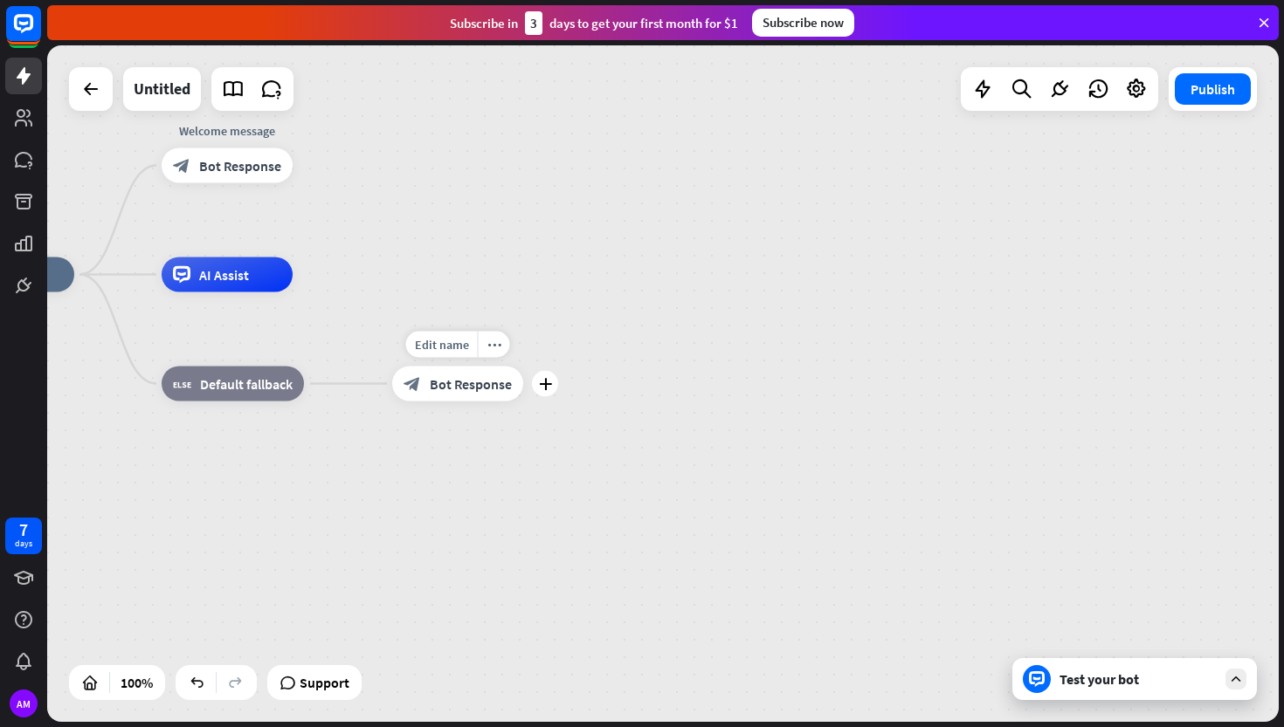
click at [68, 84] on div "home_2 Start point Welcome message block_bot_response Bot Response AI Assist bl…" at bounding box center [662, 383] width 1231 height 677
click at [106, 96] on div at bounding box center [90, 89] width 35 height 35
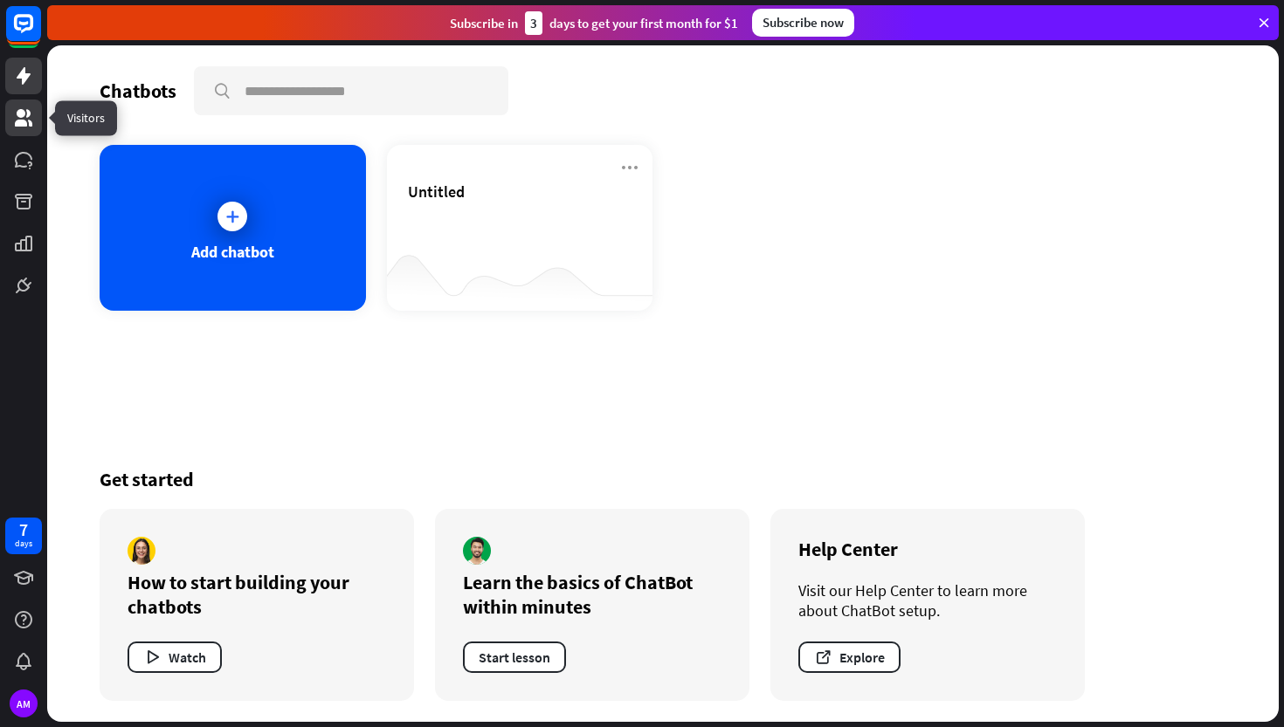
click at [26, 107] on link at bounding box center [23, 118] width 37 height 37
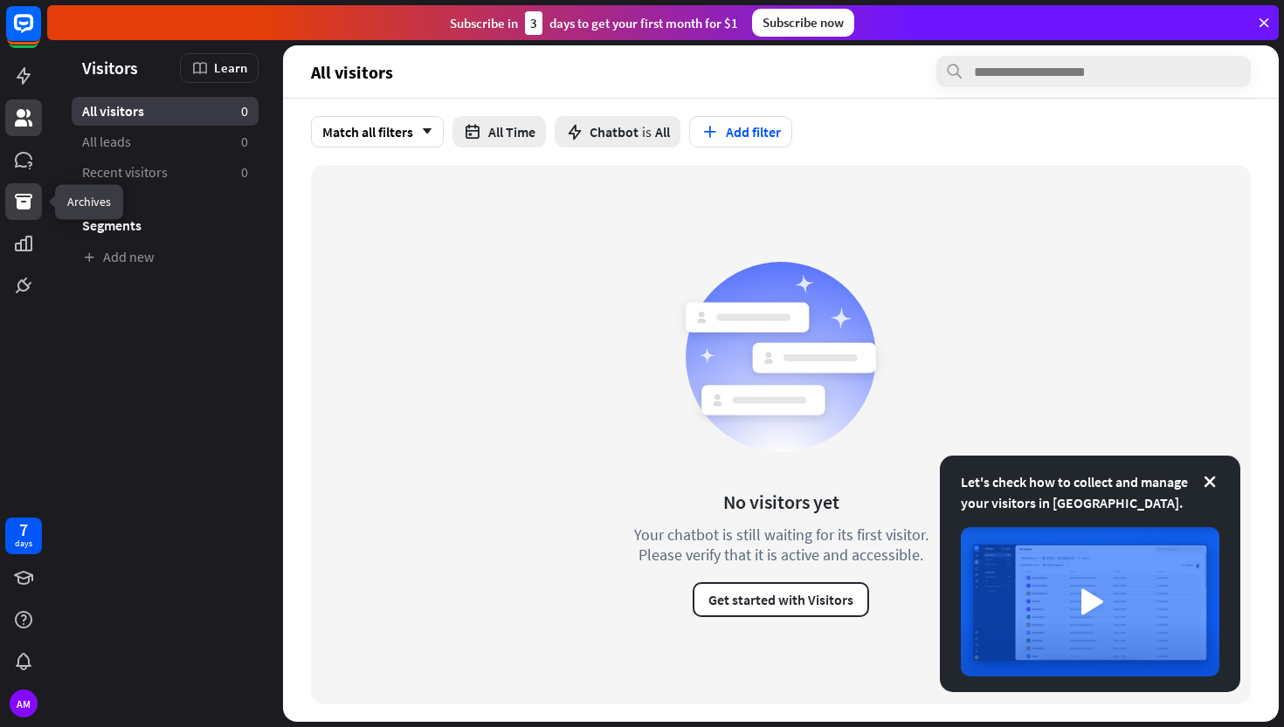
click at [24, 205] on icon at bounding box center [23, 202] width 17 height 16
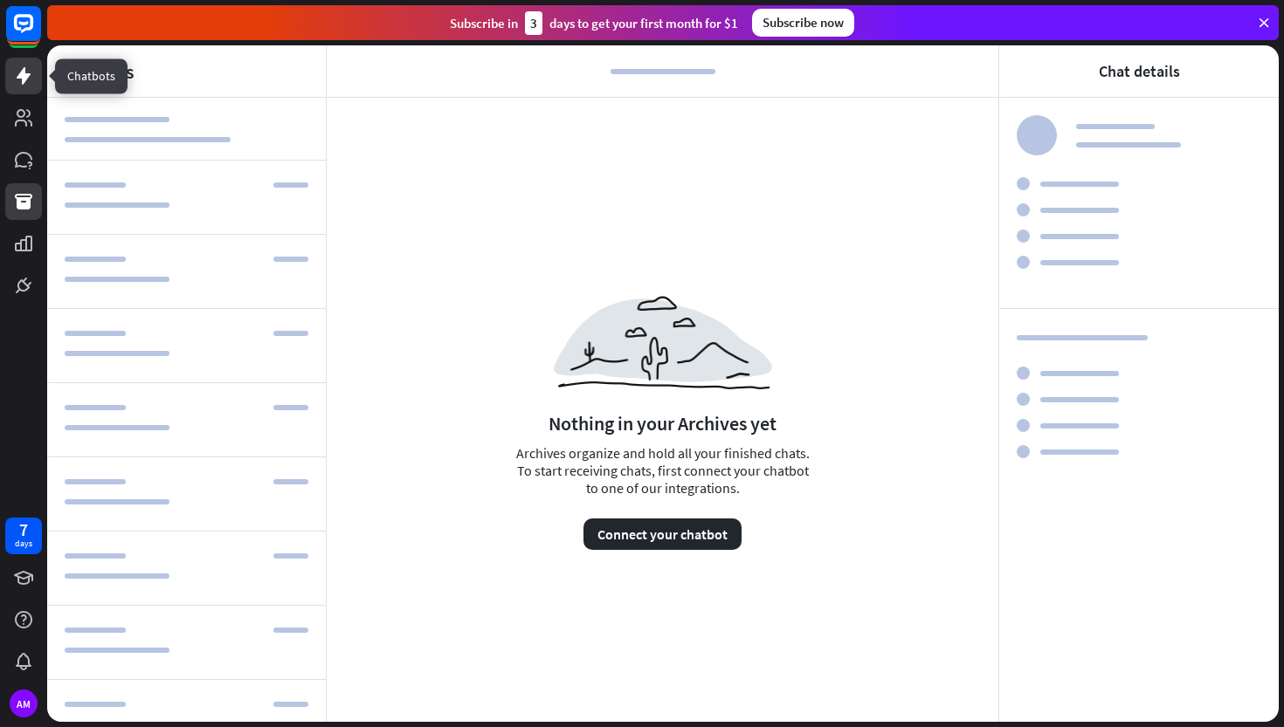
click at [28, 81] on icon at bounding box center [23, 75] width 21 height 21
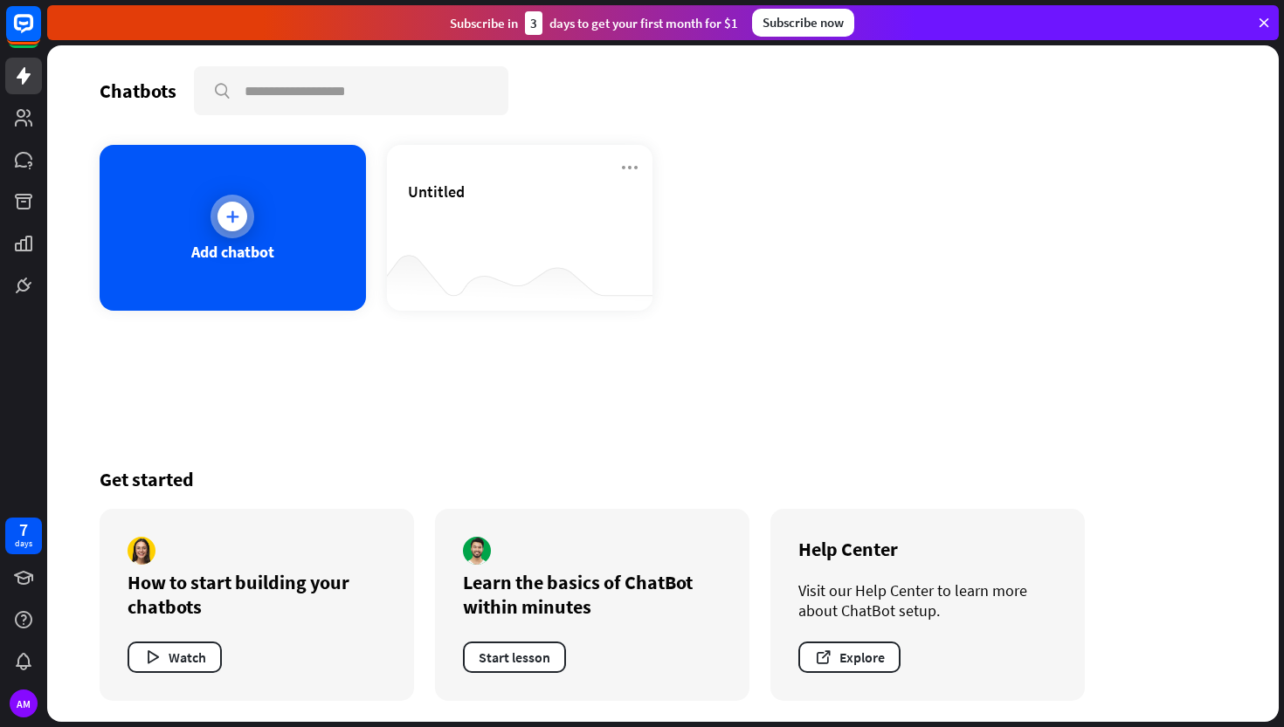
click at [243, 238] on div "Add chatbot" at bounding box center [233, 228] width 266 height 166
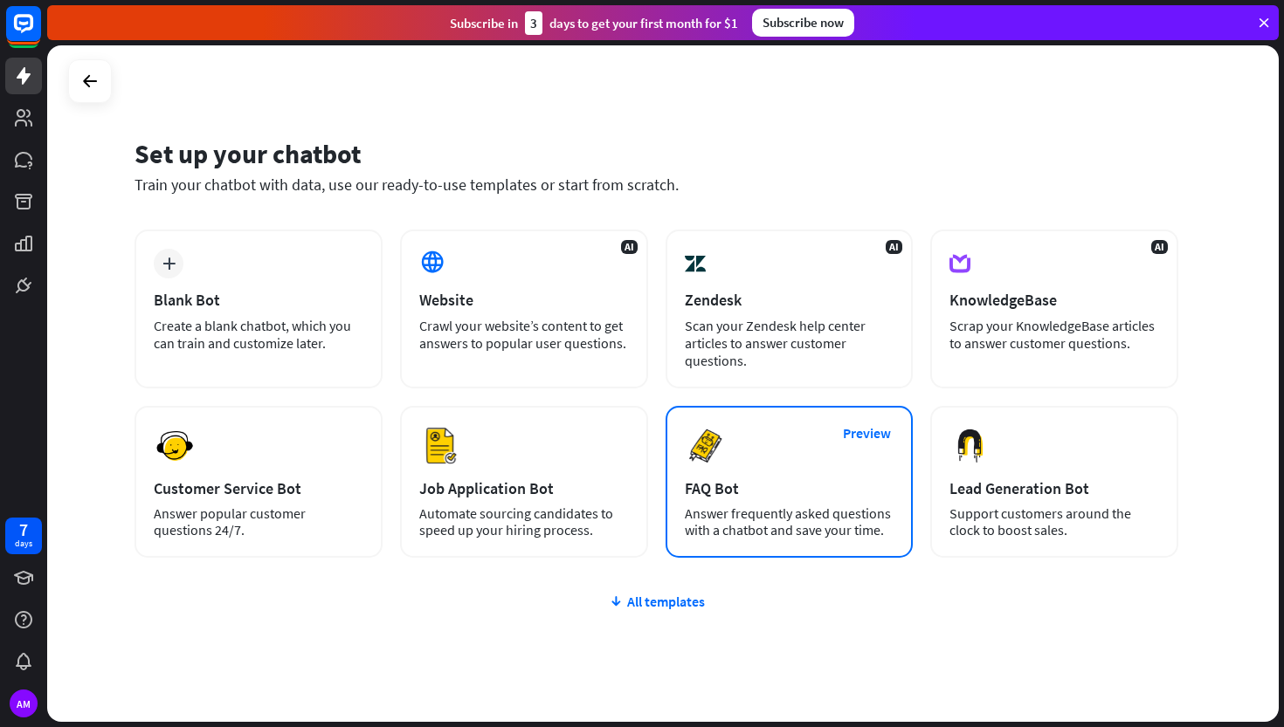
click at [799, 487] on div "FAQ Bot" at bounding box center [790, 488] width 210 height 20
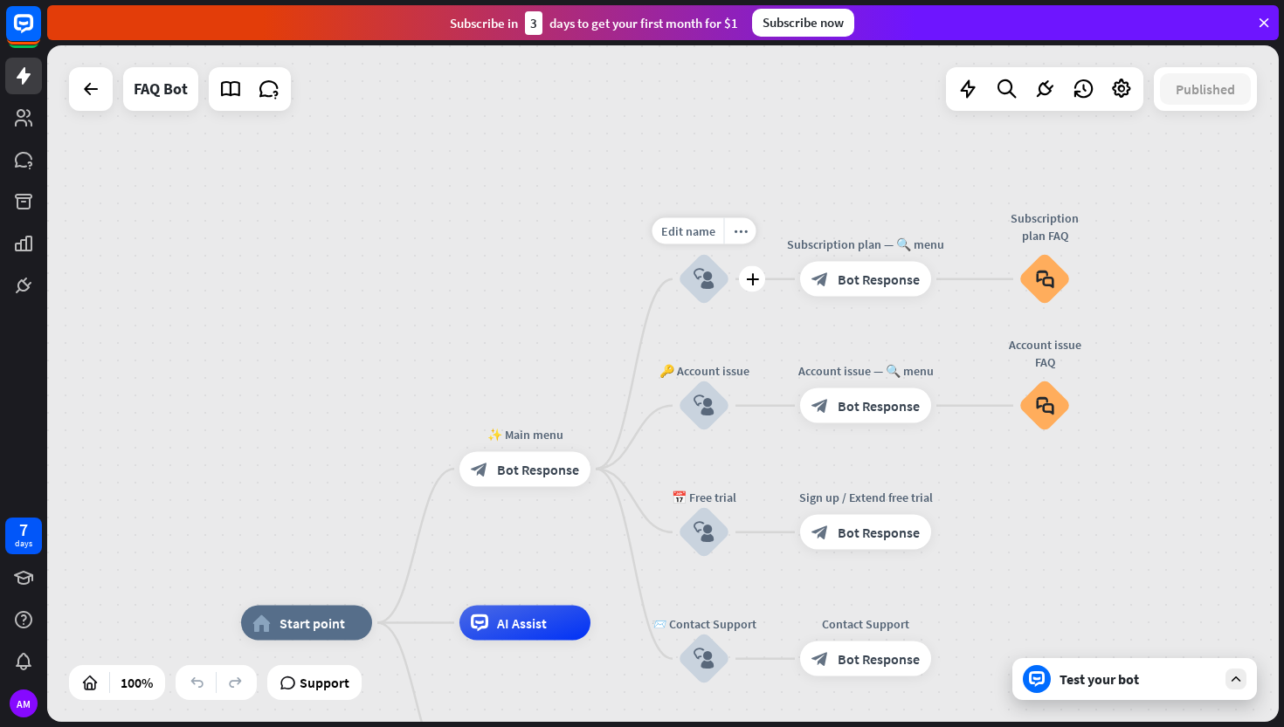
click at [712, 278] on icon "block_user_input" at bounding box center [703, 279] width 21 height 21
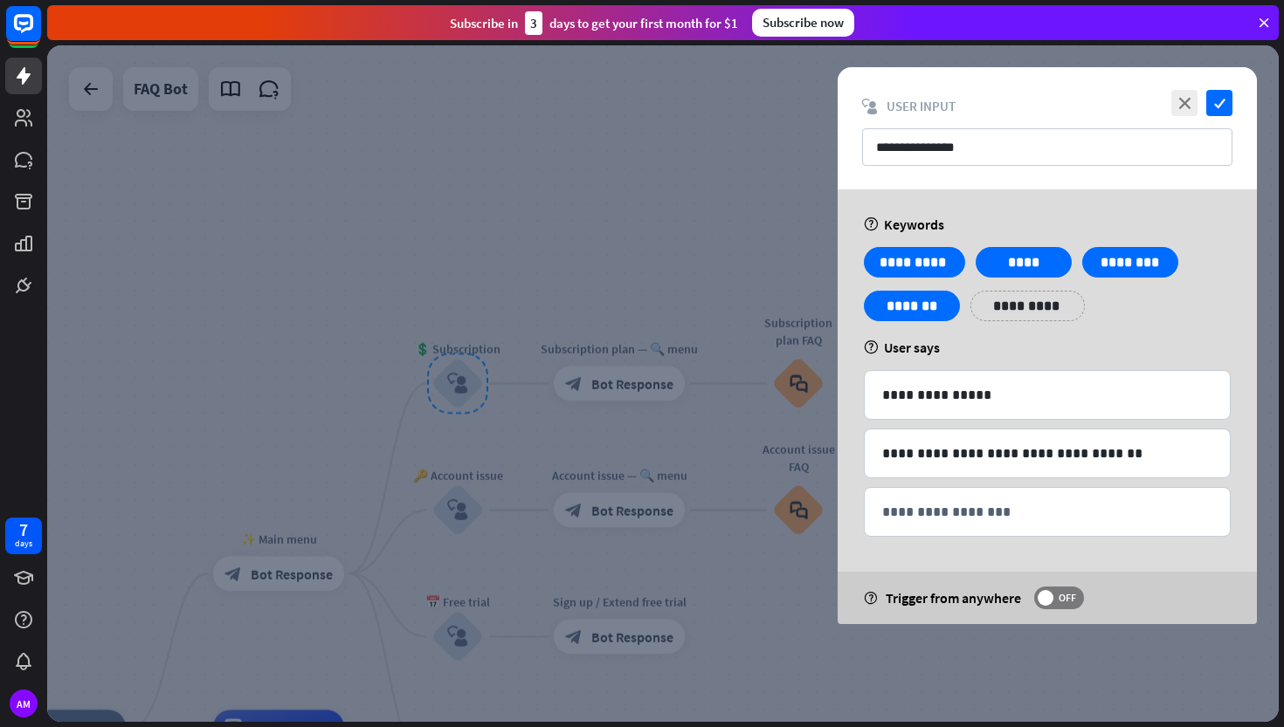
click at [615, 216] on div at bounding box center [662, 383] width 1231 height 677
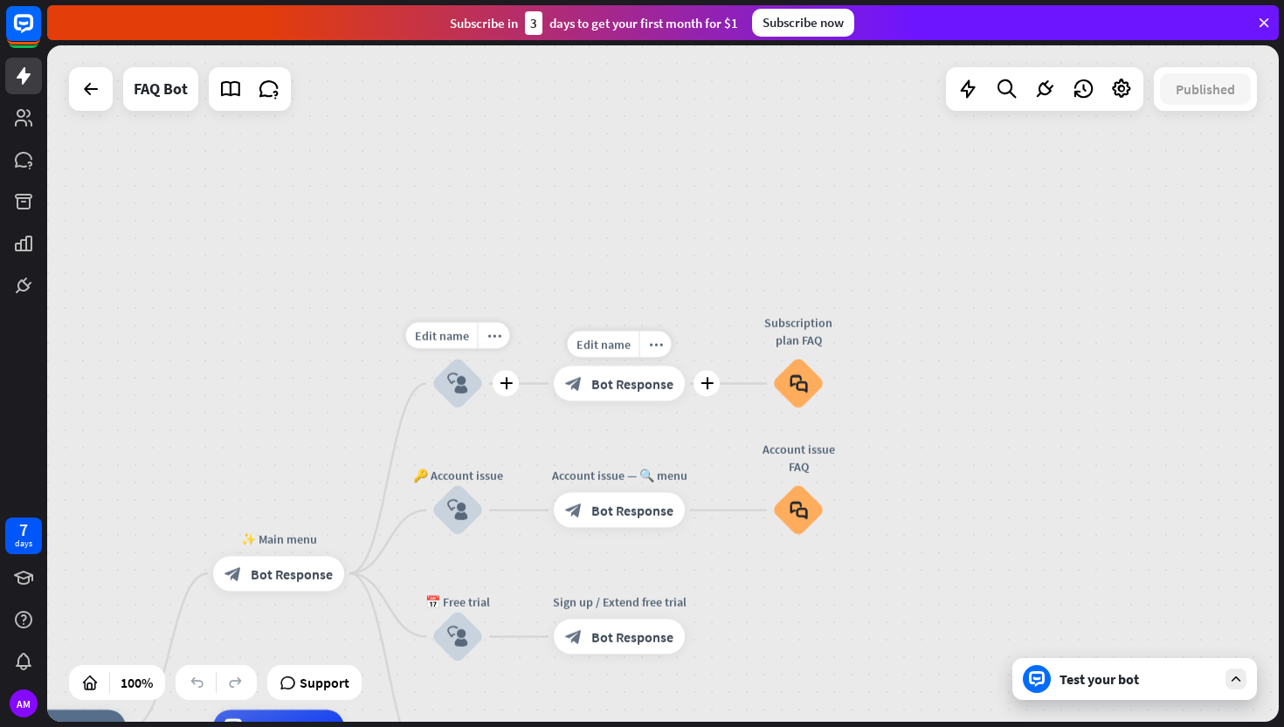
click at [646, 395] on div "block_bot_response Bot Response" at bounding box center [619, 384] width 131 height 35
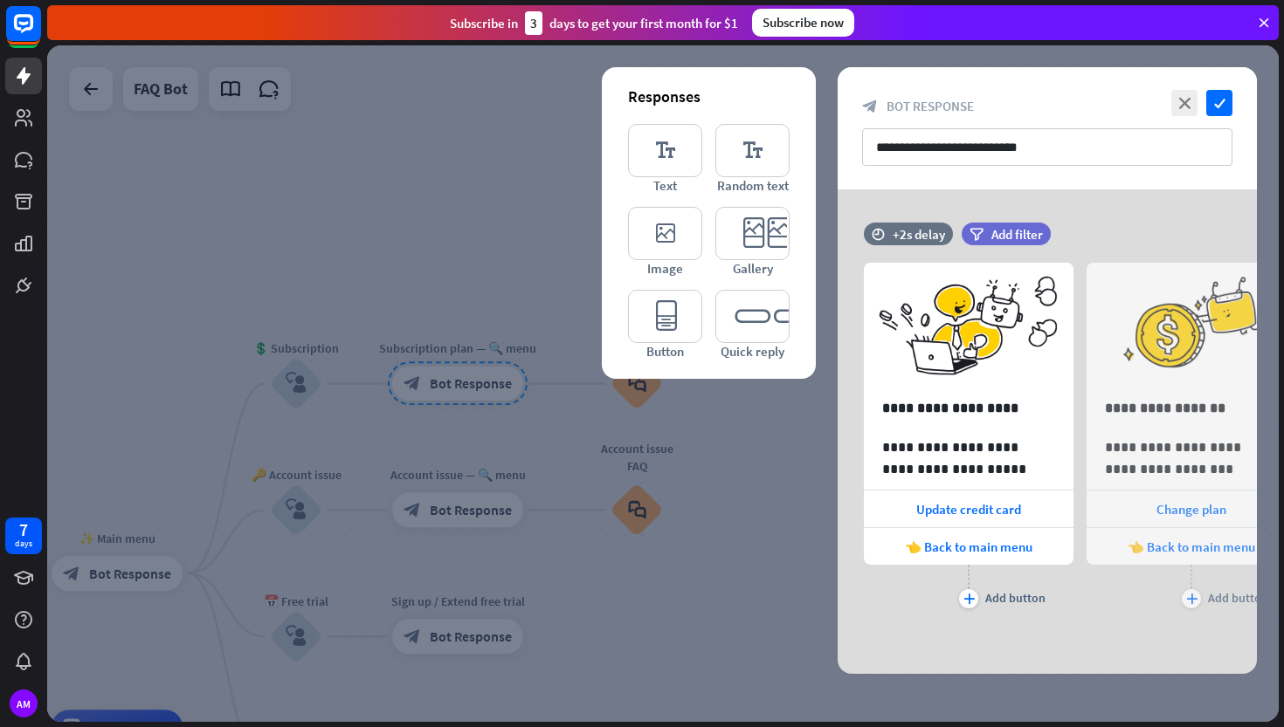
click at [764, 462] on div at bounding box center [662, 383] width 1231 height 677
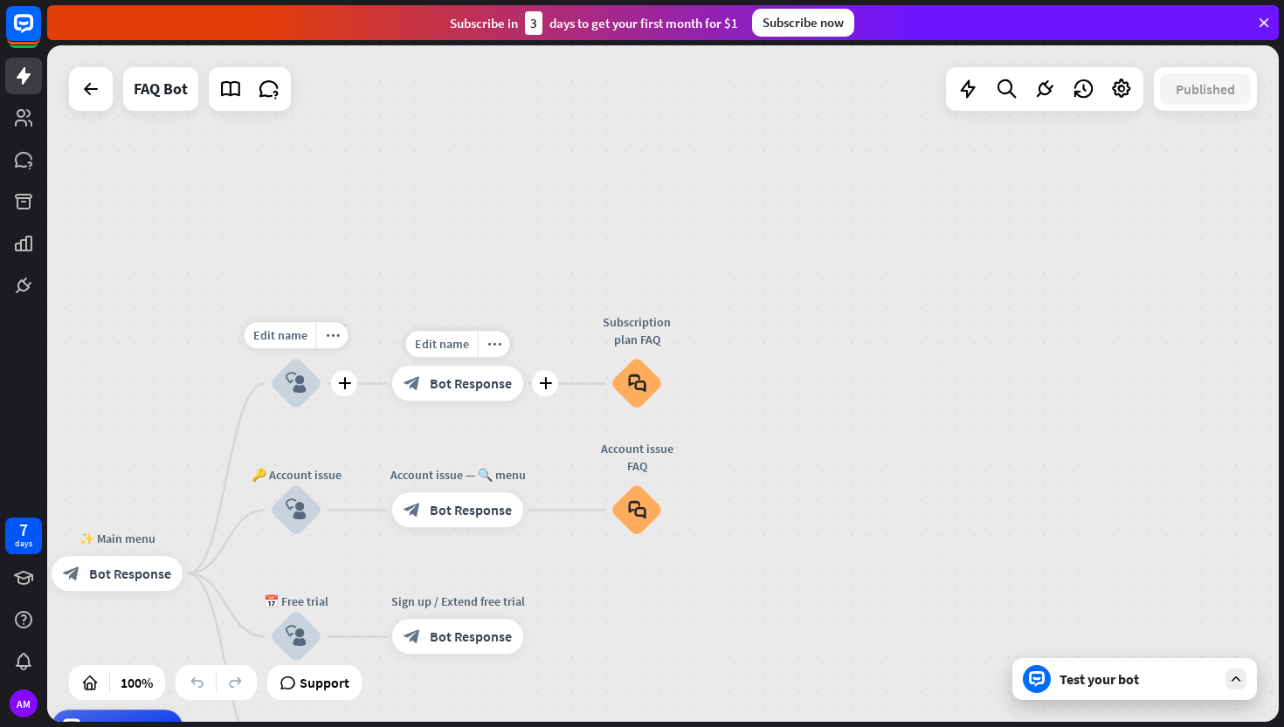
click at [469, 386] on span "Bot Response" at bounding box center [471, 383] width 82 height 17
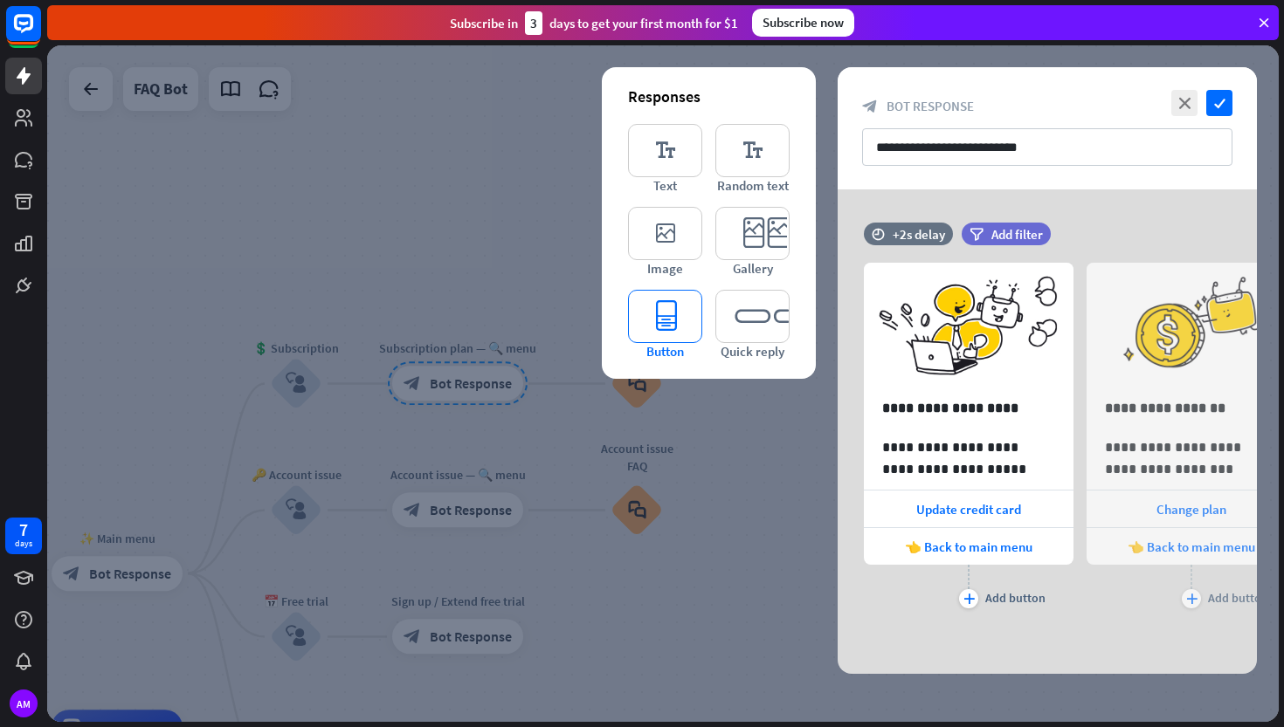
click at [670, 333] on icon "editor_button" at bounding box center [665, 316] width 74 height 53
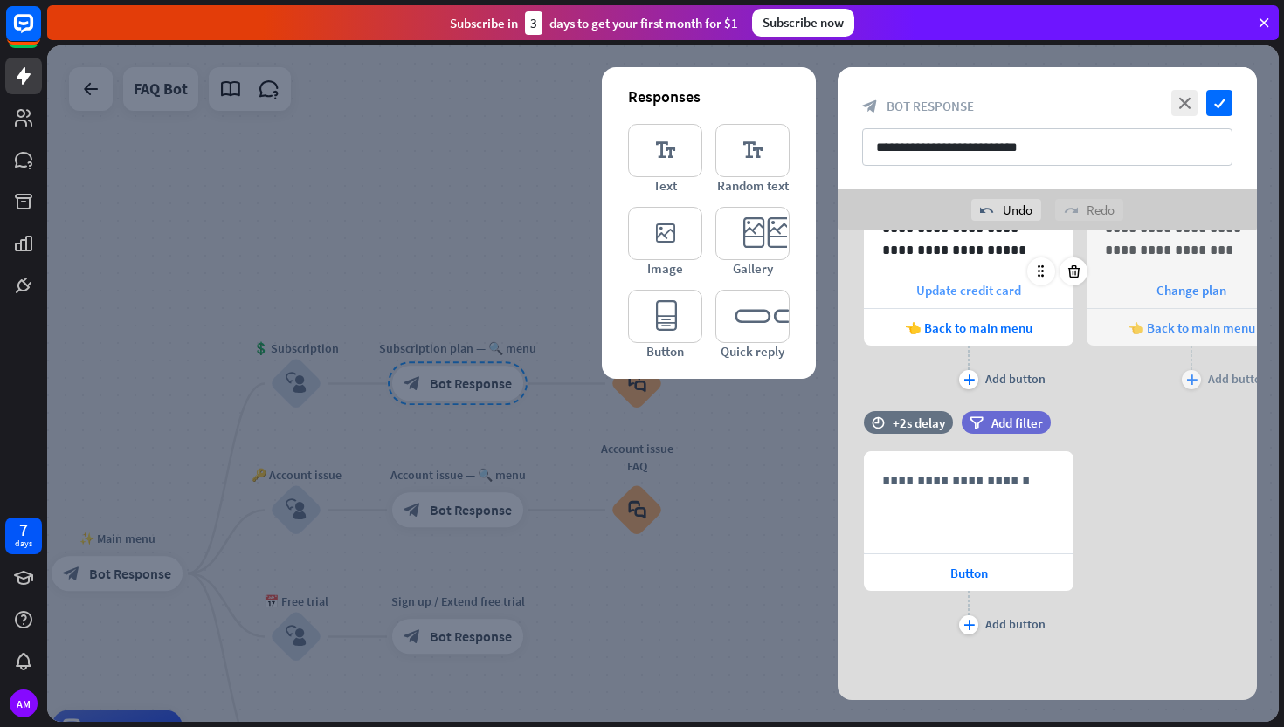
scroll to position [260, 0]
click at [685, 580] on div at bounding box center [662, 383] width 1231 height 677
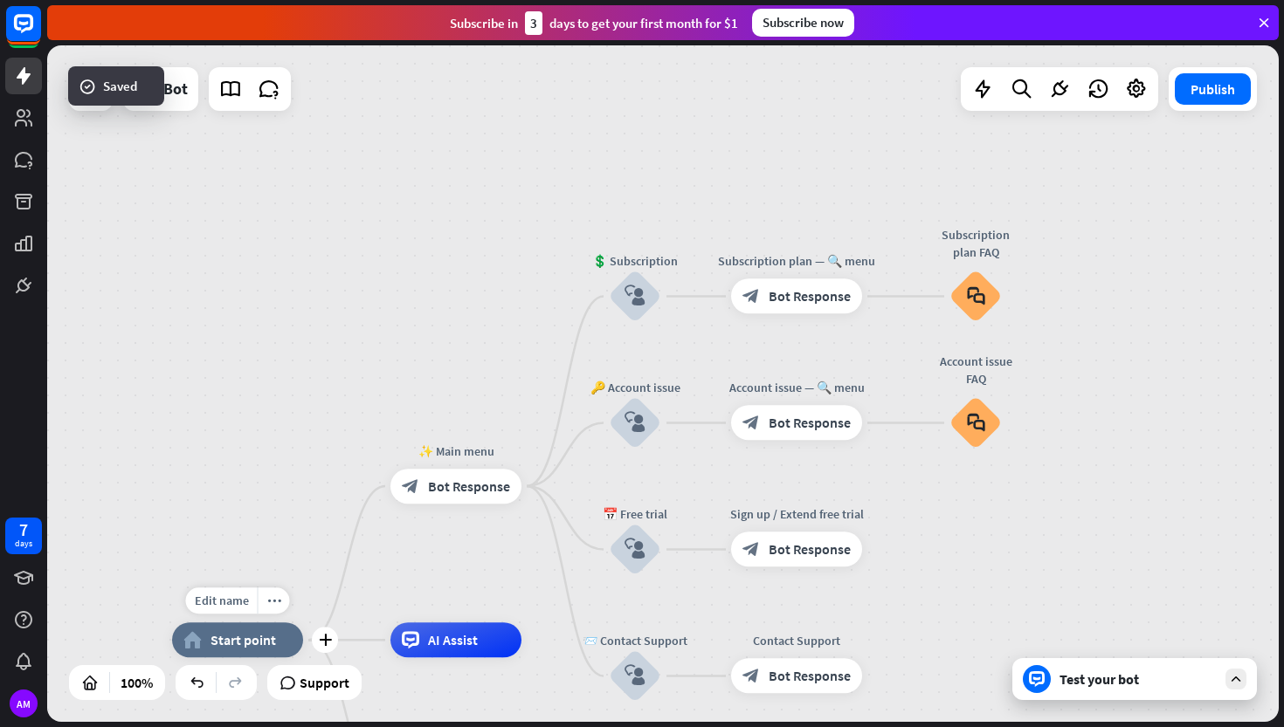
click at [246, 632] on span "Start point" at bounding box center [242, 639] width 65 height 17
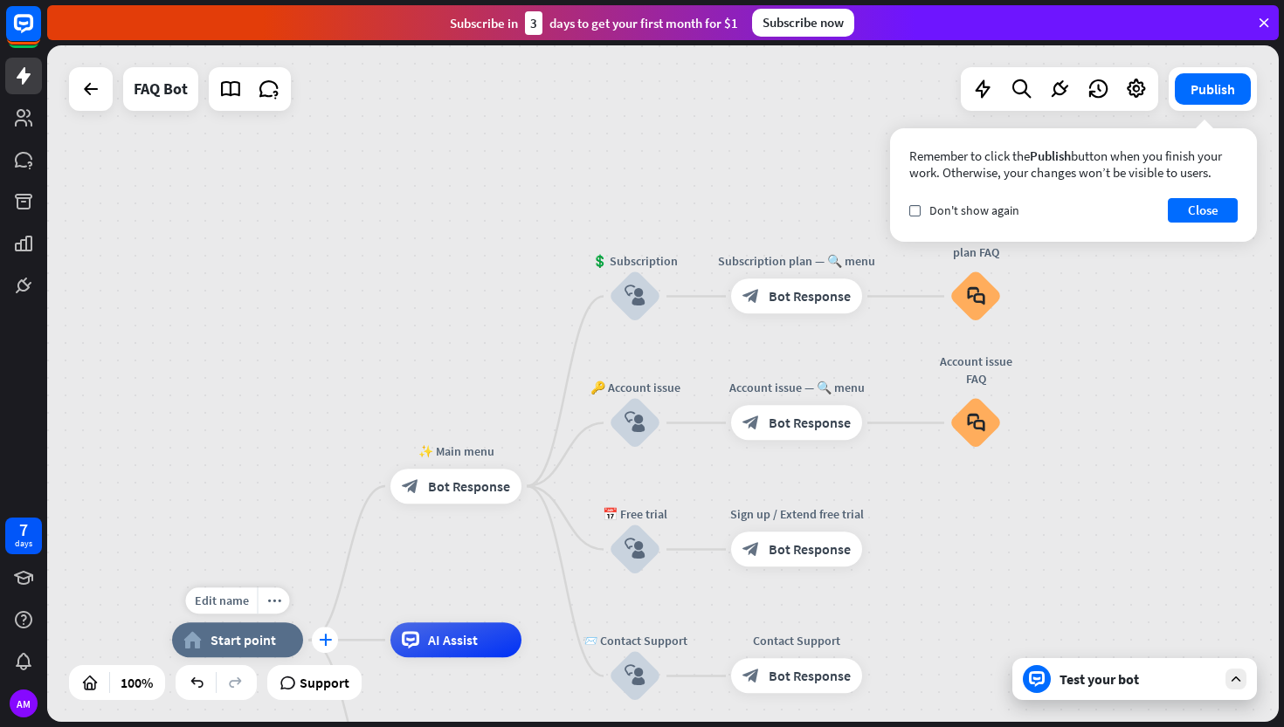
click at [326, 638] on icon "plus" at bounding box center [325, 640] width 13 height 12
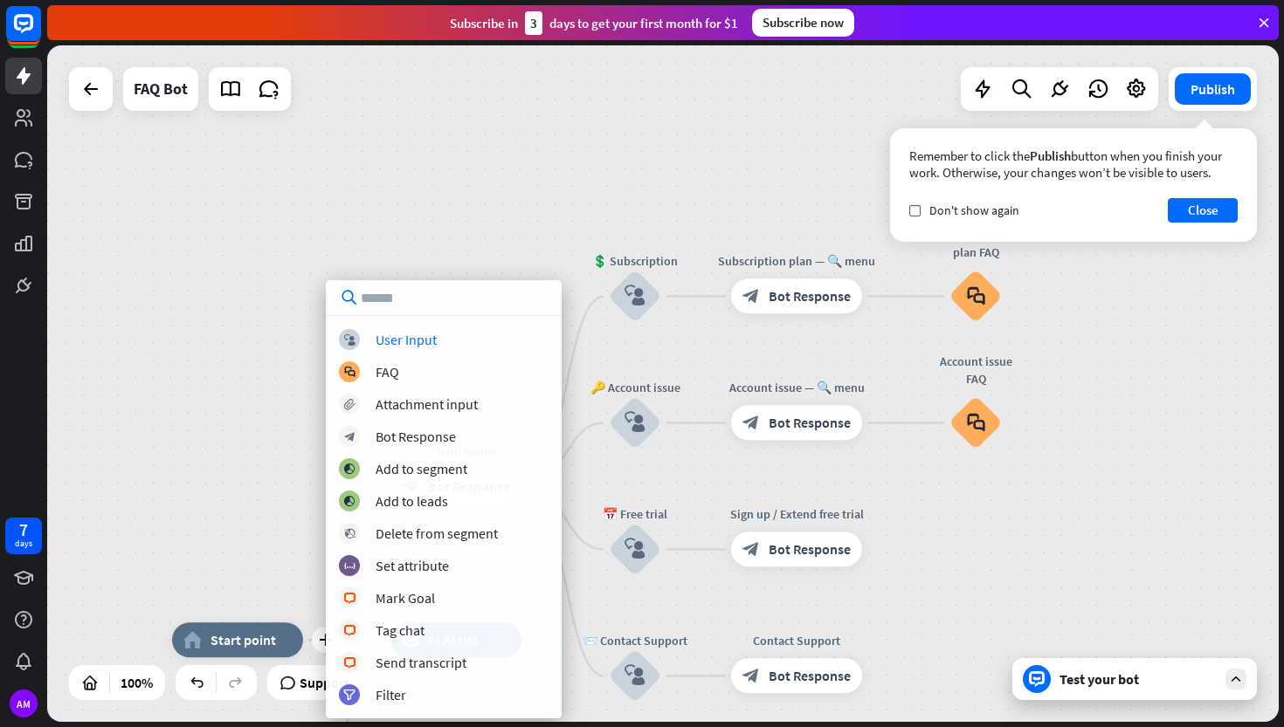
click at [245, 552] on div "plus home_2 Start point ✨ Main menu block_bot_response Bot Response 💲 Subscript…" at bounding box center [662, 383] width 1231 height 677
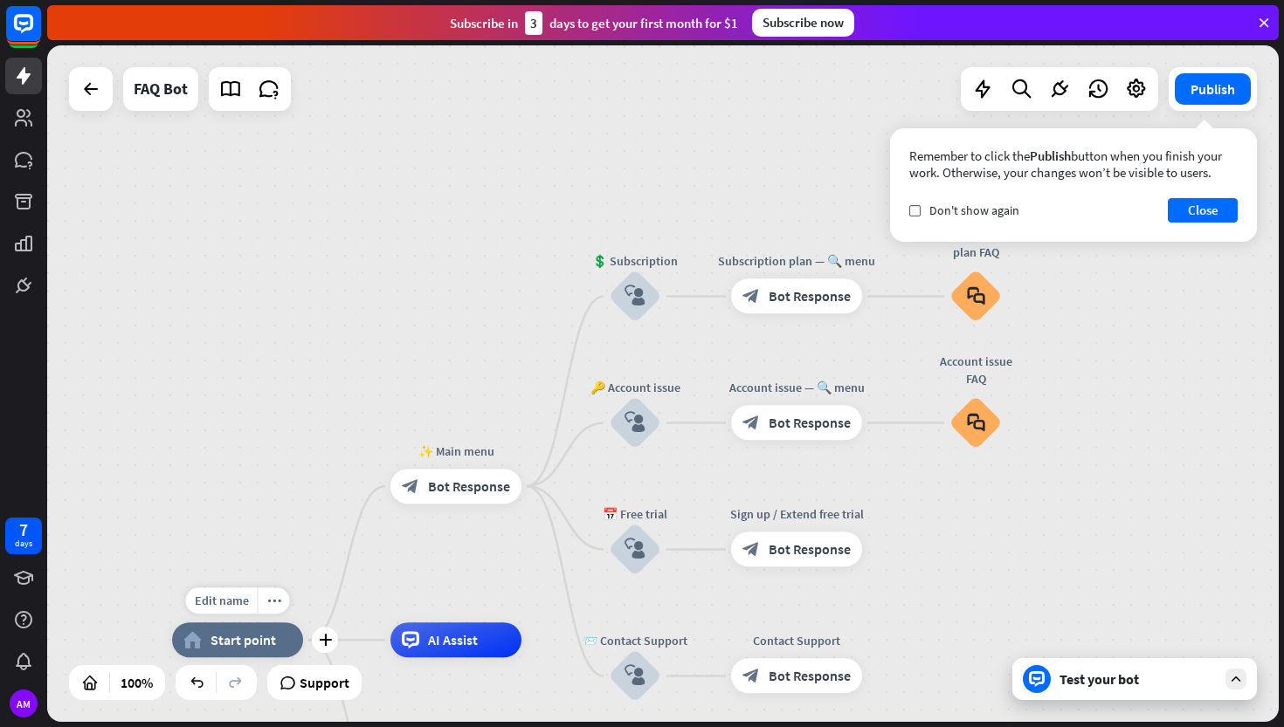
click at [231, 645] on span "Start point" at bounding box center [242, 639] width 65 height 17
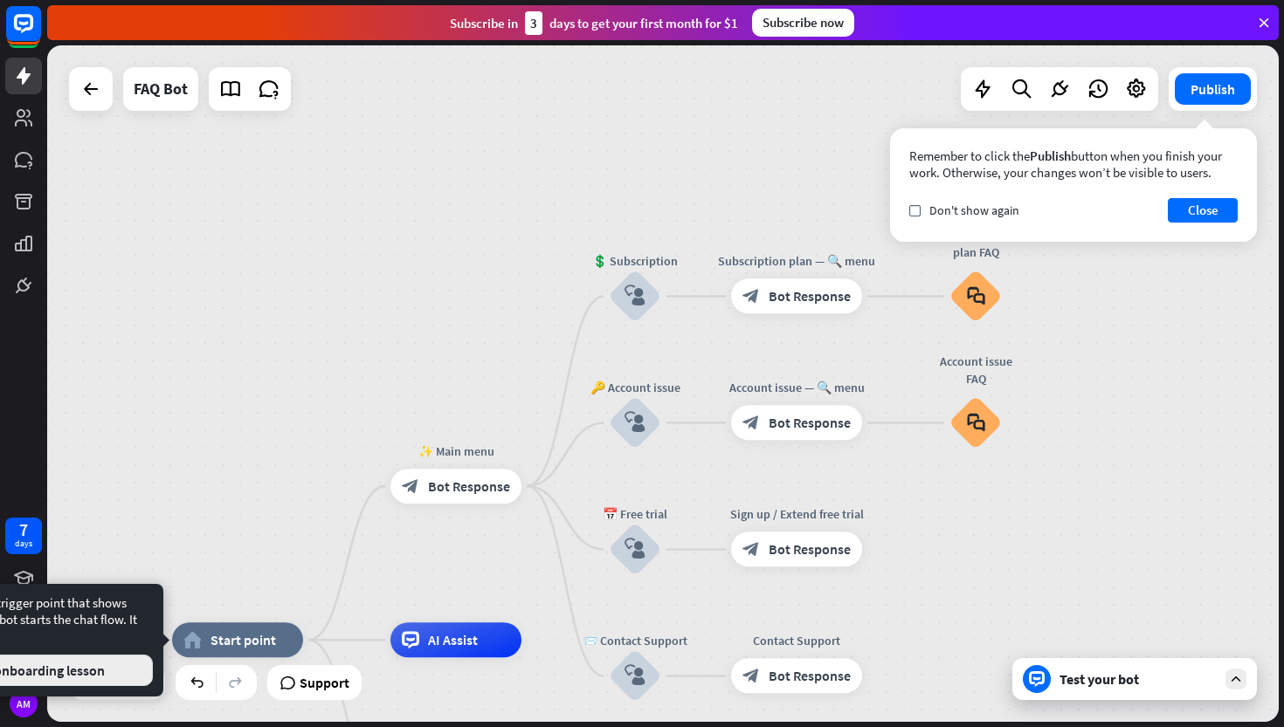
click at [131, 668] on button "Start onboarding lesson" at bounding box center [32, 670] width 241 height 31
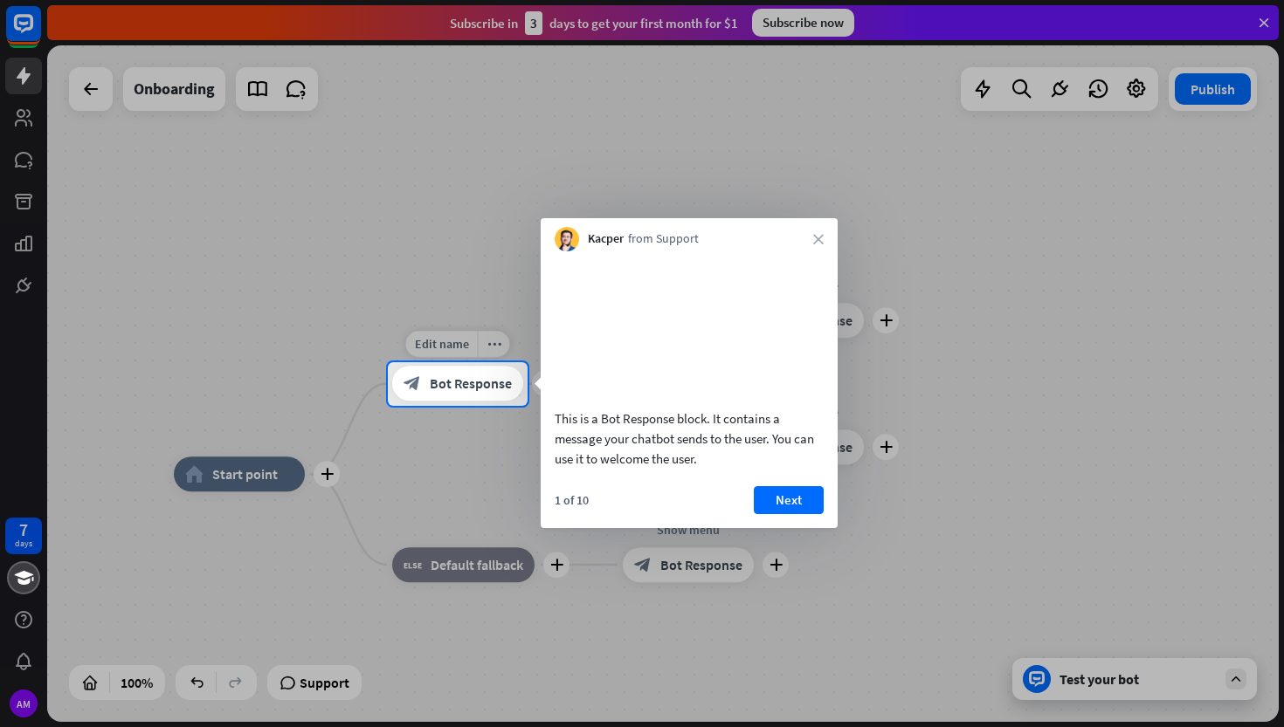
click at [469, 385] on span "Bot Response" at bounding box center [471, 383] width 82 height 17
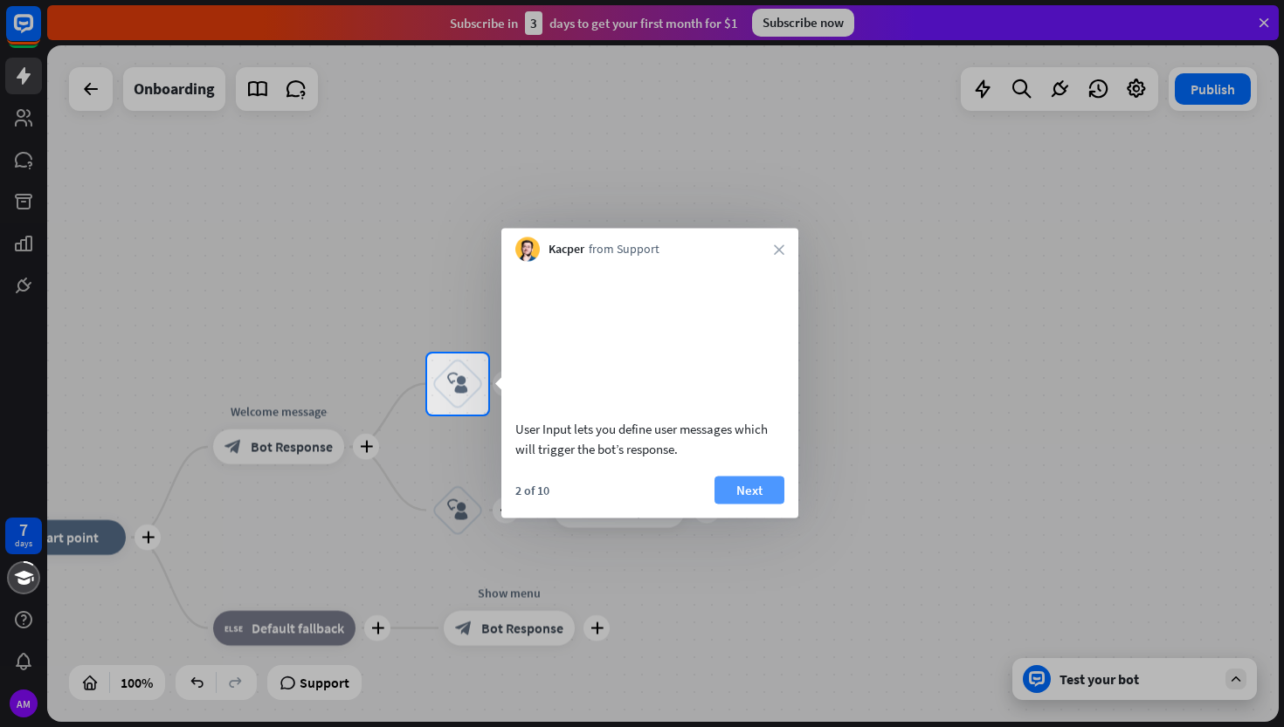
click at [748, 504] on button "Next" at bounding box center [749, 490] width 70 height 28
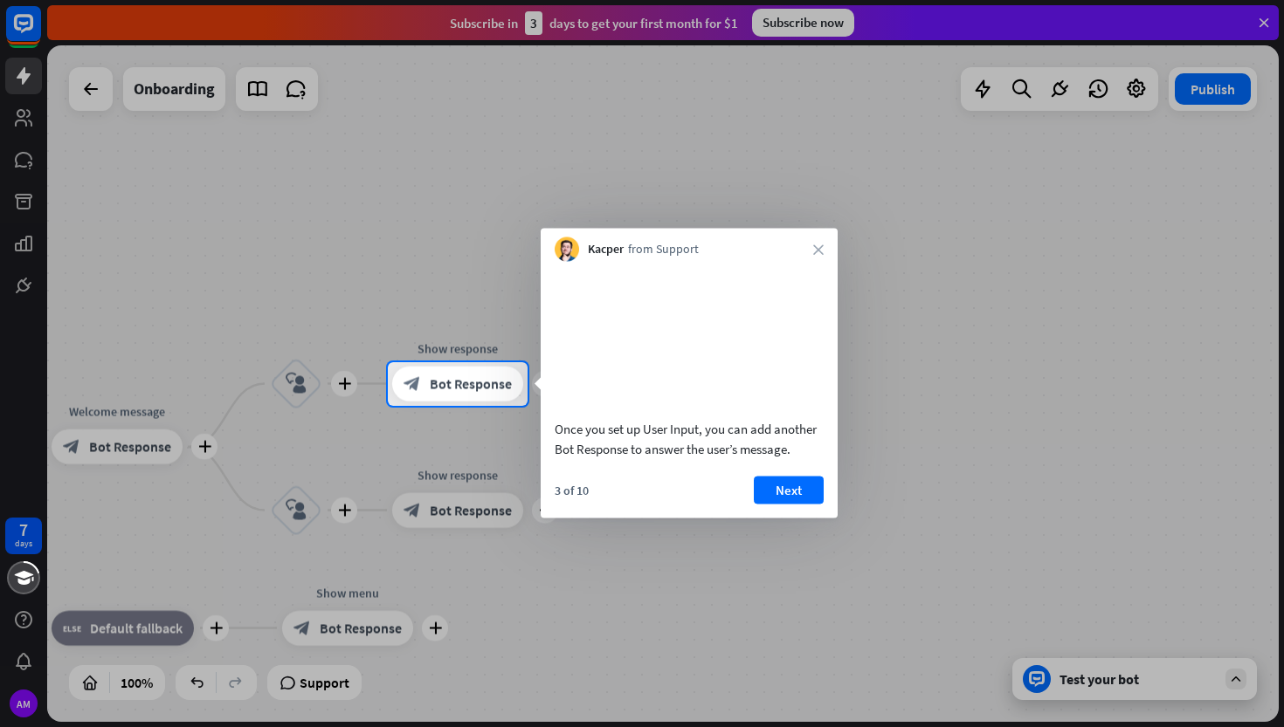
click at [810, 247] on div "Kacper from Support close" at bounding box center [688, 245] width 297 height 33
click at [829, 249] on div "Kacper from Support close" at bounding box center [688, 245] width 297 height 33
click at [822, 249] on icon "close" at bounding box center [818, 249] width 10 height 10
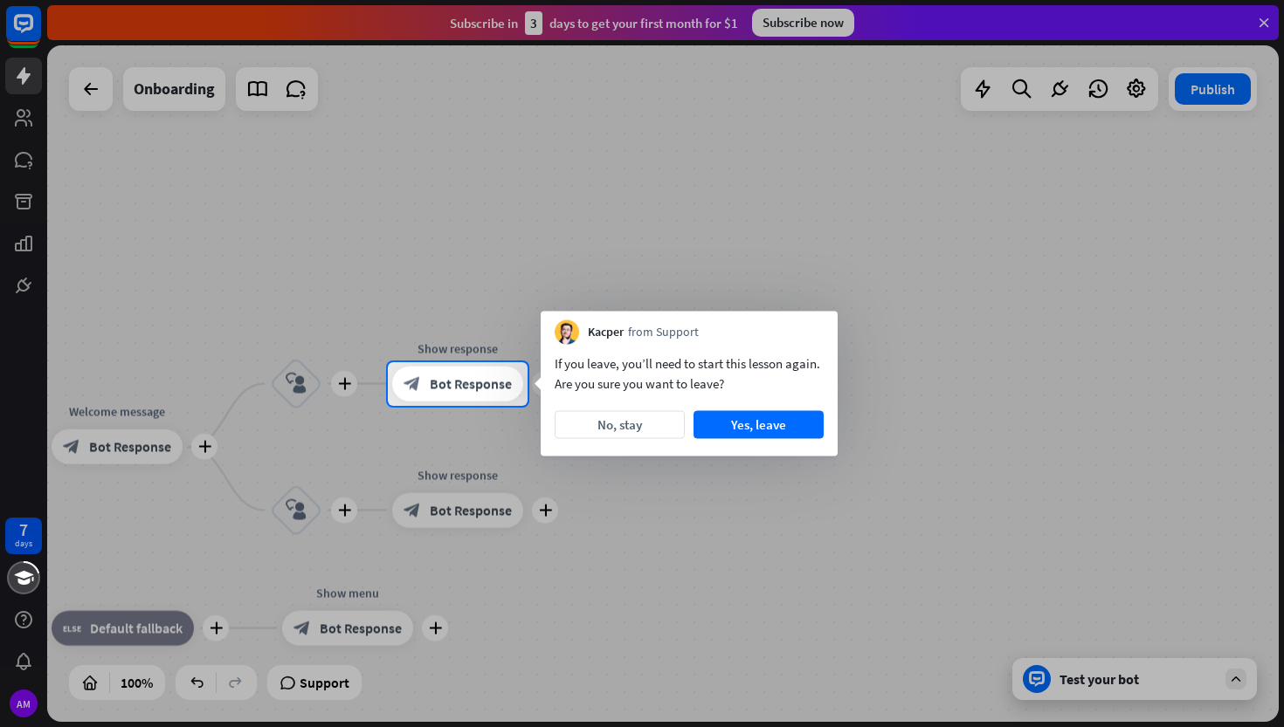
click at [767, 443] on div "If you leave, you’ll need to start this lesson again. Are you sure you want to …" at bounding box center [688, 401] width 297 height 112
click at [755, 434] on button "Yes, leave" at bounding box center [758, 425] width 130 height 28
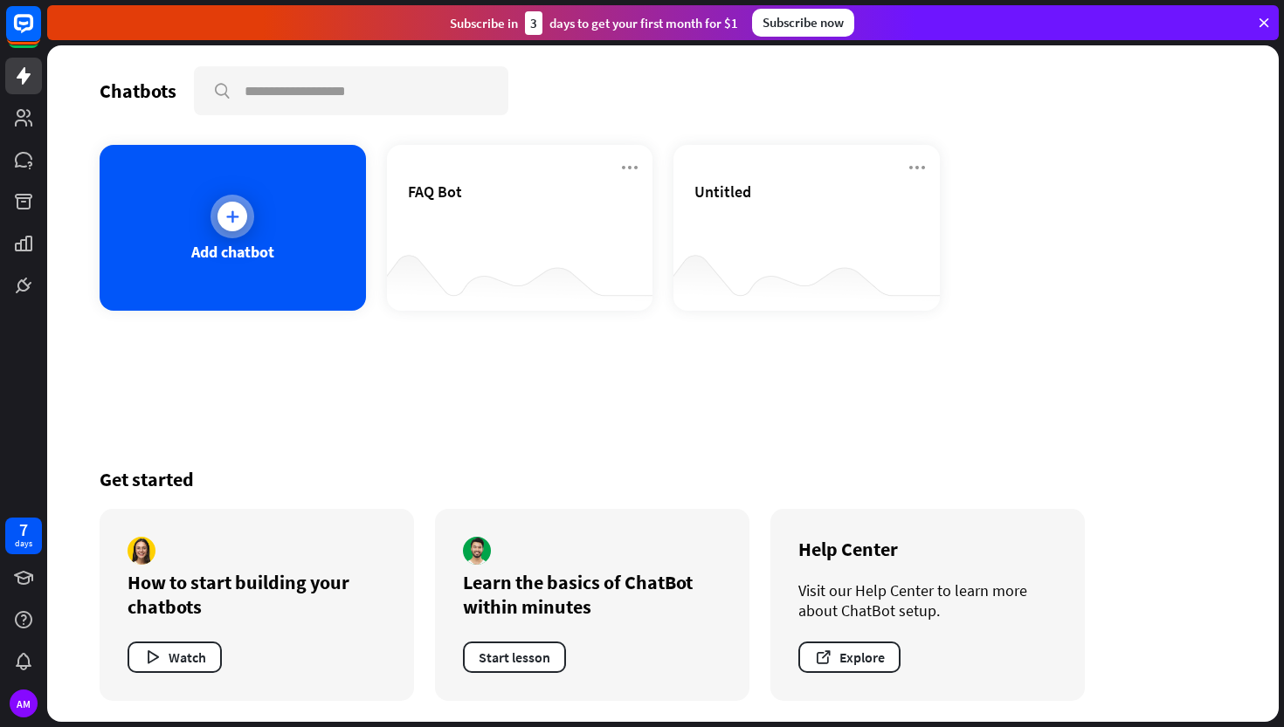
click at [258, 265] on div "Add chatbot" at bounding box center [233, 228] width 266 height 166
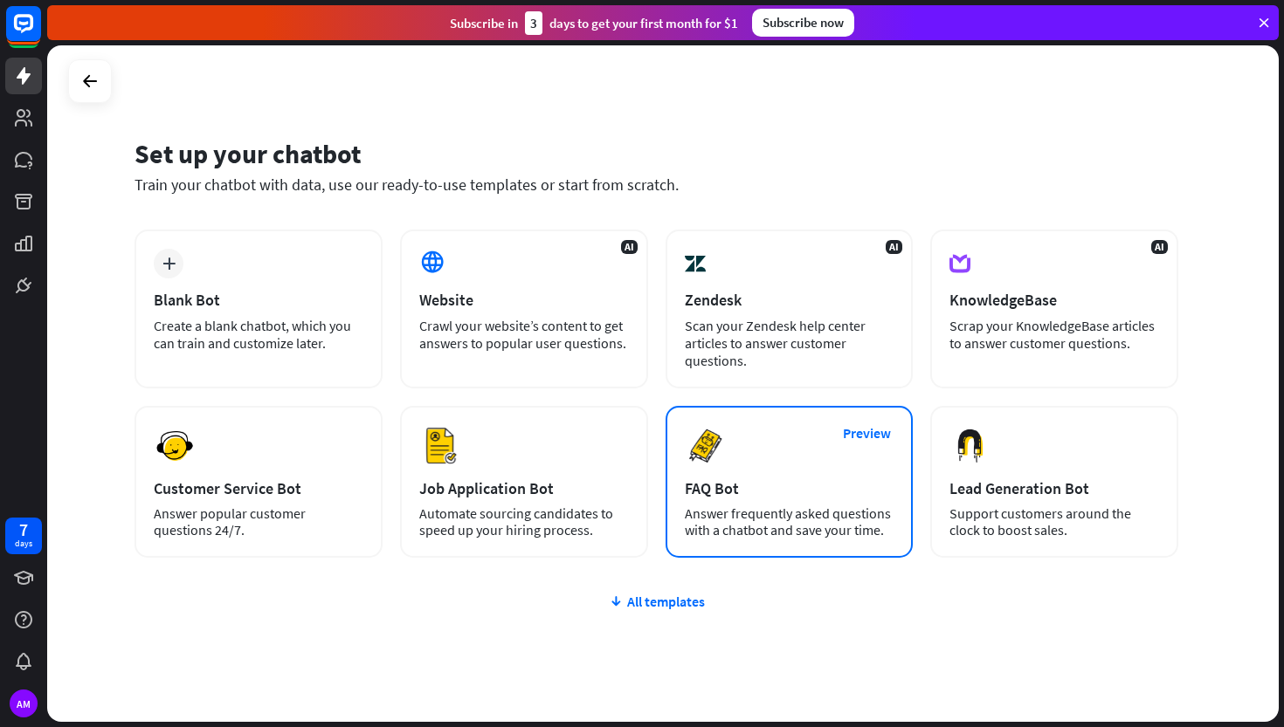
click at [776, 463] on div "Preview FAQ Bot [PERSON_NAME] frequently asked questions with a chatbot and sav…" at bounding box center [789, 482] width 248 height 152
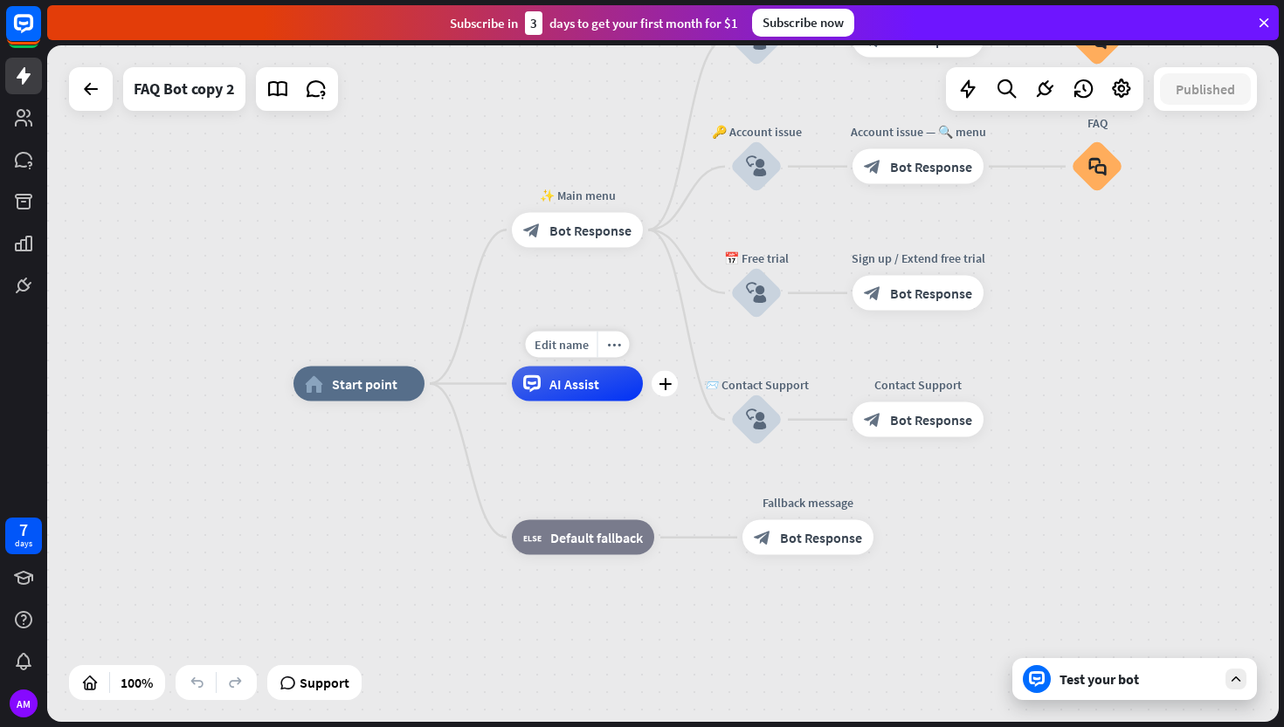
click at [568, 391] on span "AI Assist" at bounding box center [574, 383] width 50 height 17
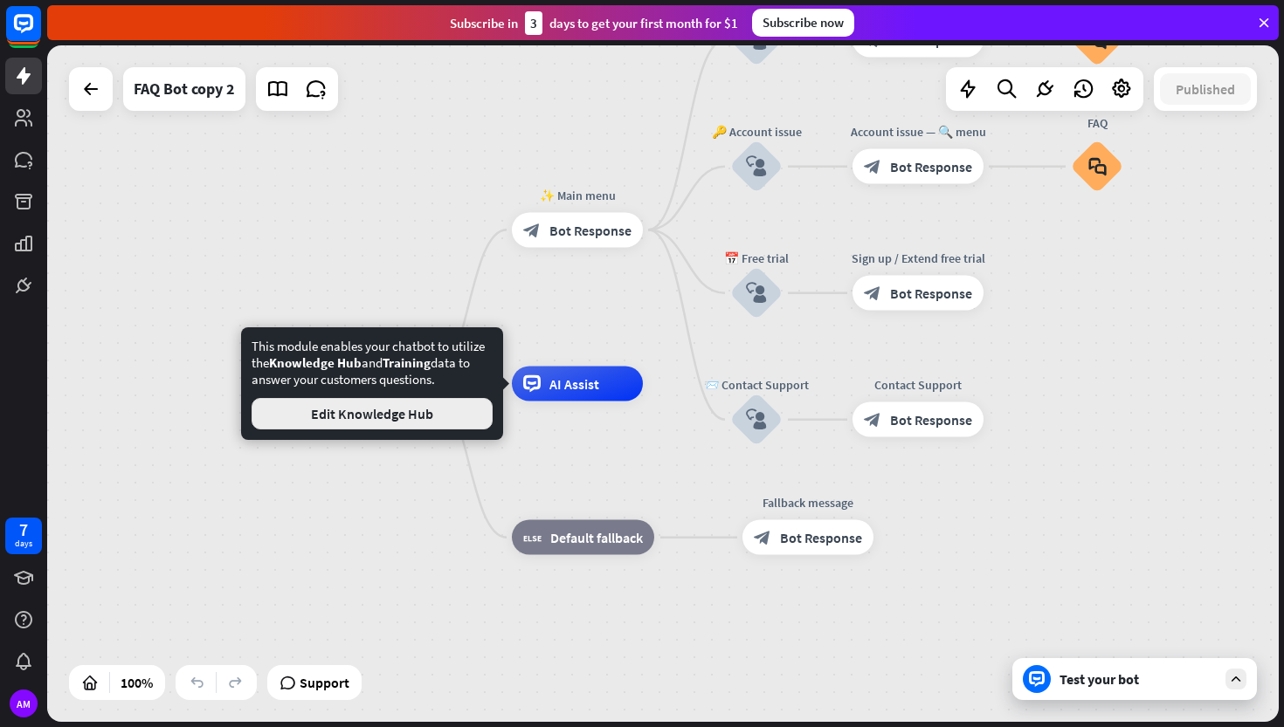
click at [471, 404] on button "Edit Knowledge Hub" at bounding box center [371, 413] width 241 height 31
